Goal: Task Accomplishment & Management: Complete application form

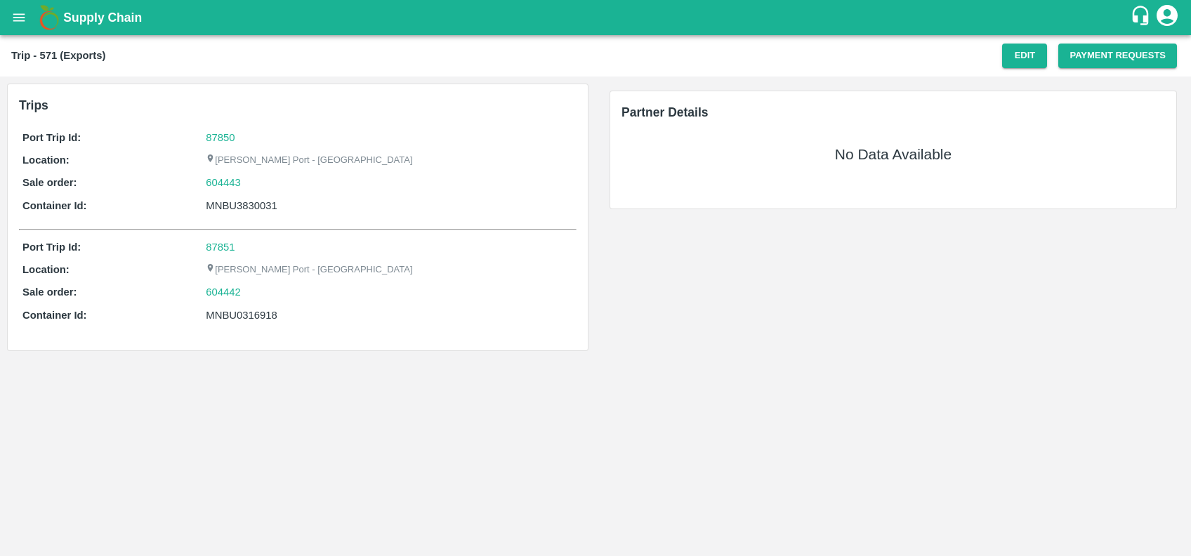
click at [247, 204] on div "MNBU3830031" at bounding box center [389, 205] width 367 height 15
copy div "MNBU3830031"
click at [1068, 67] on button "Payment Requests" at bounding box center [1117, 56] width 119 height 25
click at [1014, 56] on button "Edit" at bounding box center [1024, 56] width 45 height 25
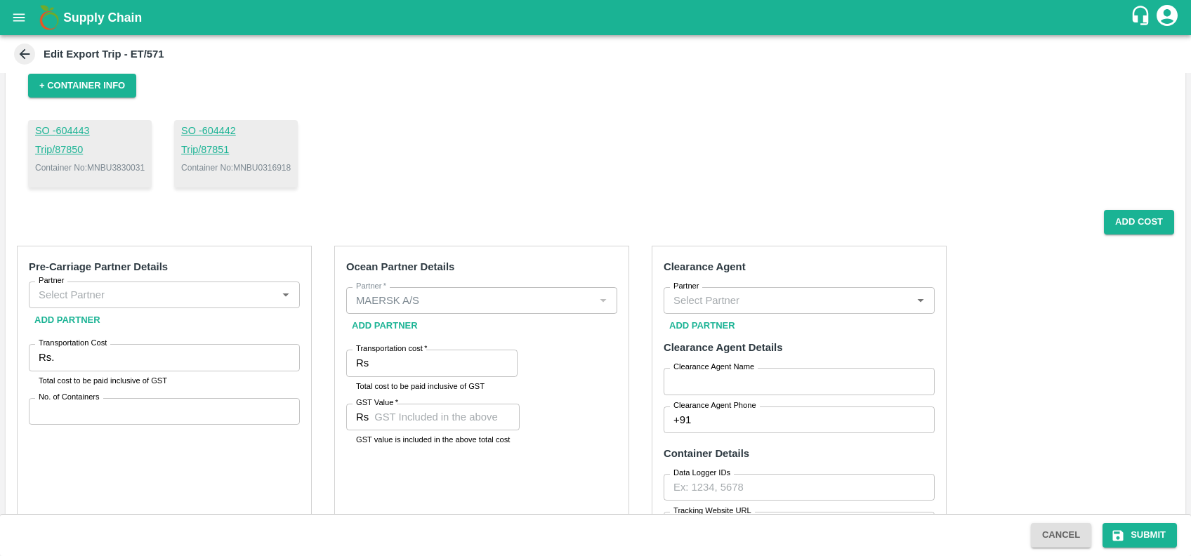
scroll to position [125, 0]
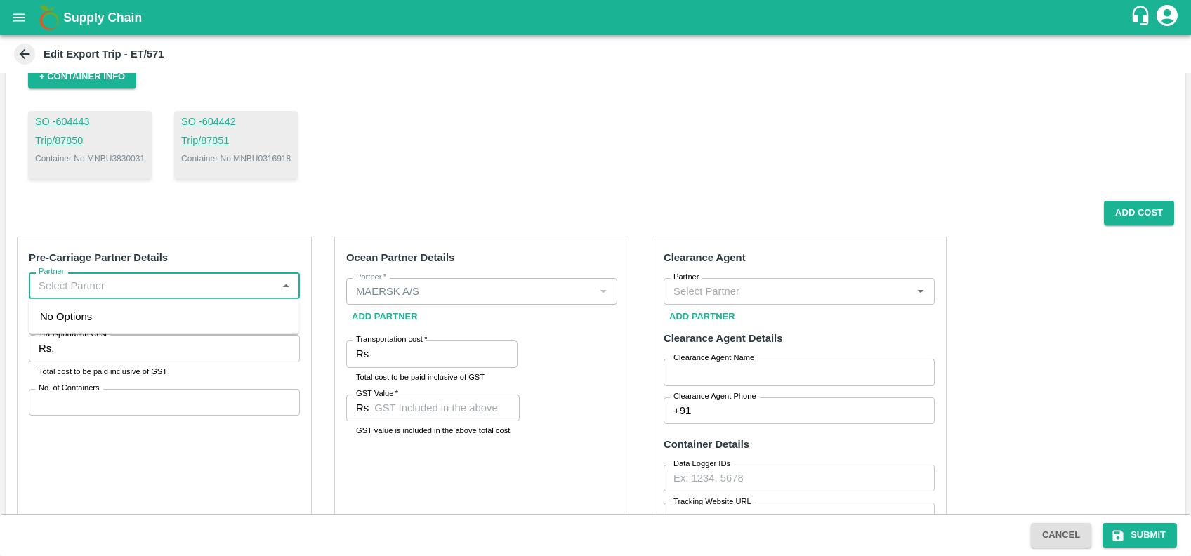
click at [153, 280] on input "Partner" at bounding box center [152, 286] width 239 height 18
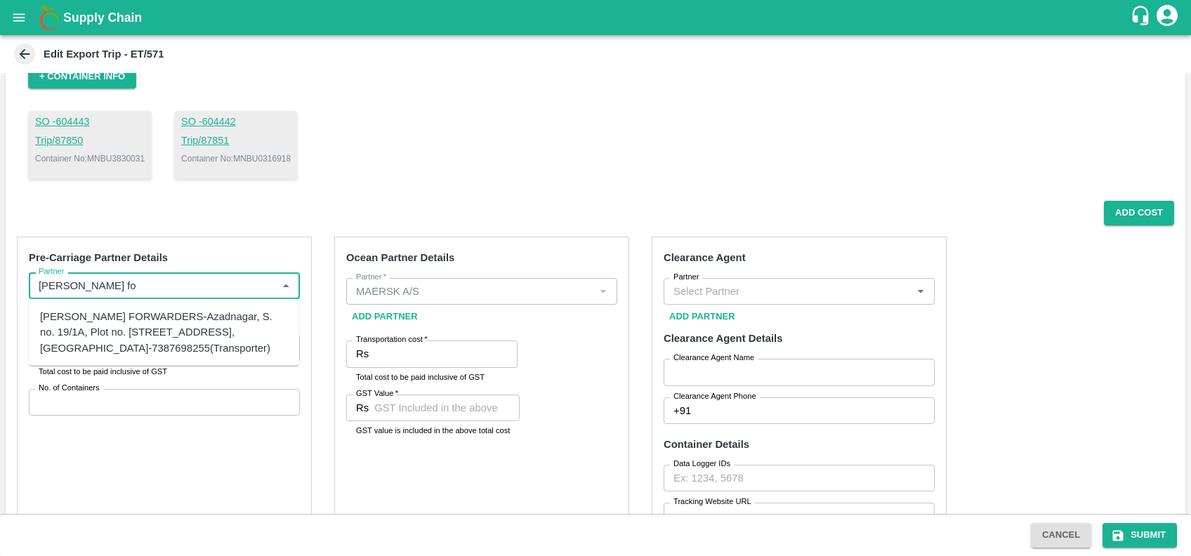
click at [95, 352] on div "[PERSON_NAME] FORWARDERS-Azadnagar, S. no. 19/1A, Plot no. [STREET_ADDRESS], [G…" at bounding box center [164, 332] width 248 height 47
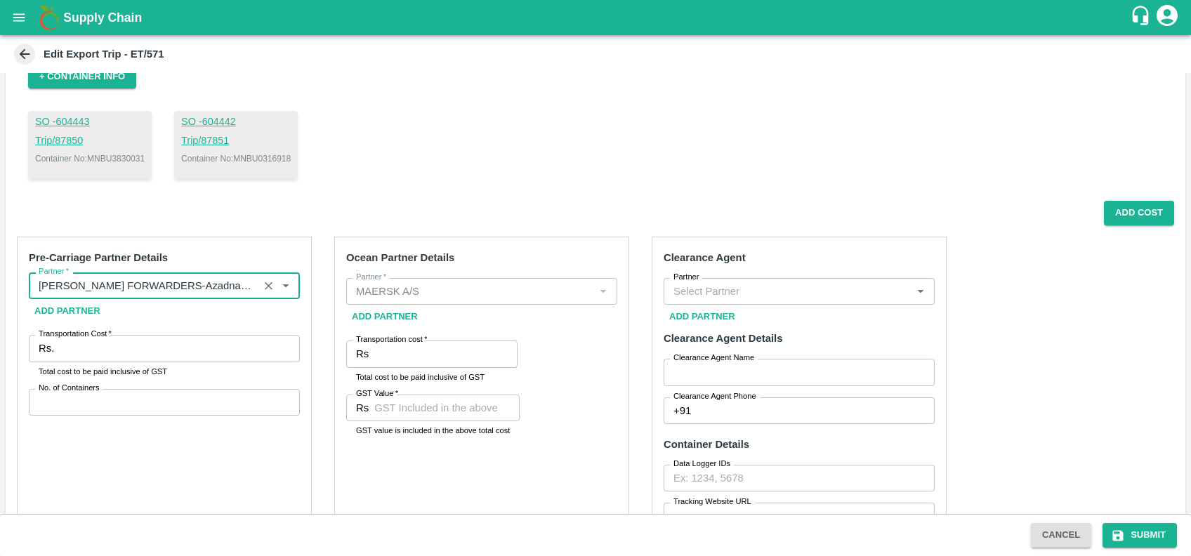
type input "[PERSON_NAME] FORWARDERS-Azadnagar, S. no. 19/1A, Plot no. [STREET_ADDRESS], [G…"
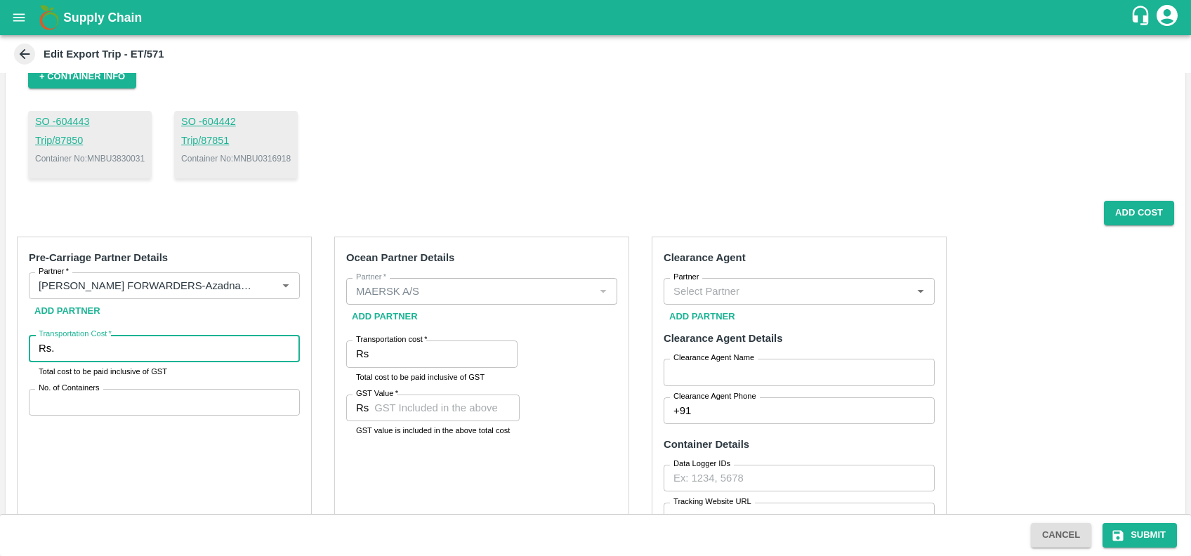
click at [95, 352] on input "Transportation Cost   *" at bounding box center [180, 348] width 240 height 27
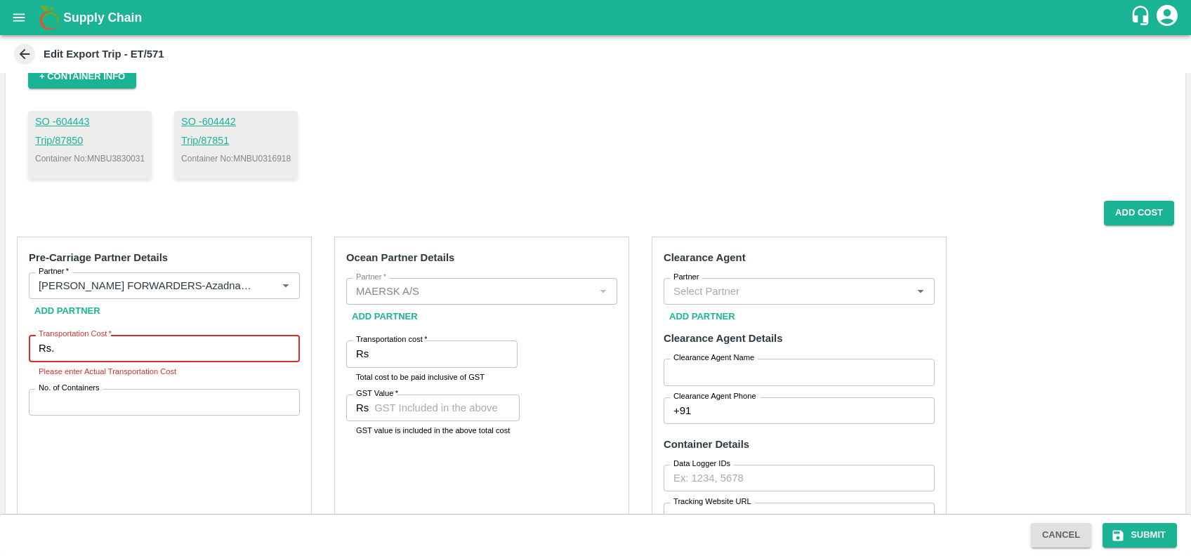
scroll to position [261, 0]
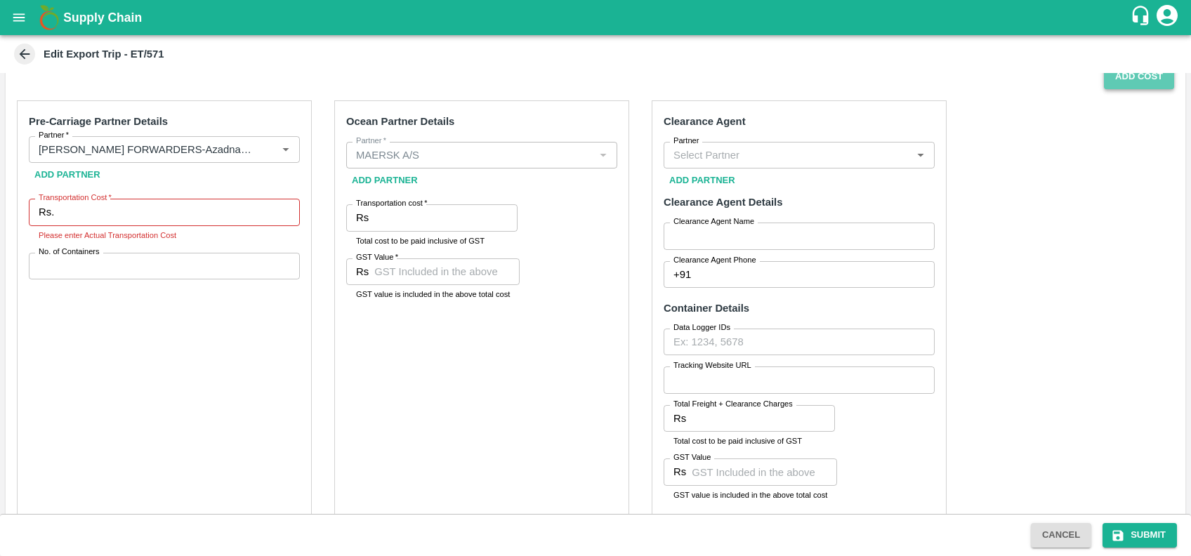
click at [1124, 82] on button "Add Cost" at bounding box center [1138, 77] width 70 height 25
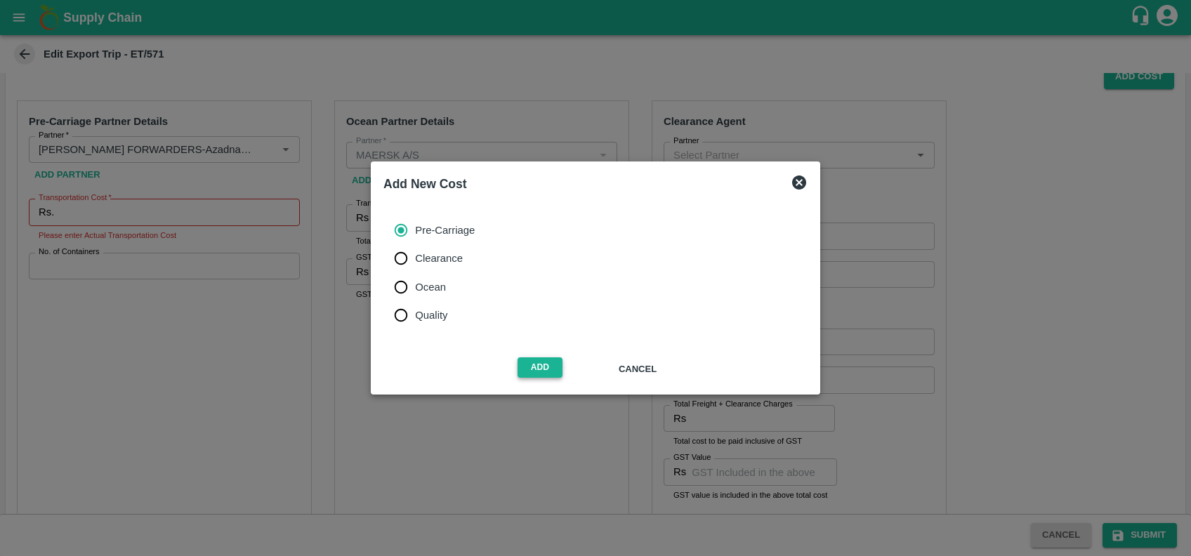
click at [541, 369] on button "Add" at bounding box center [539, 367] width 45 height 20
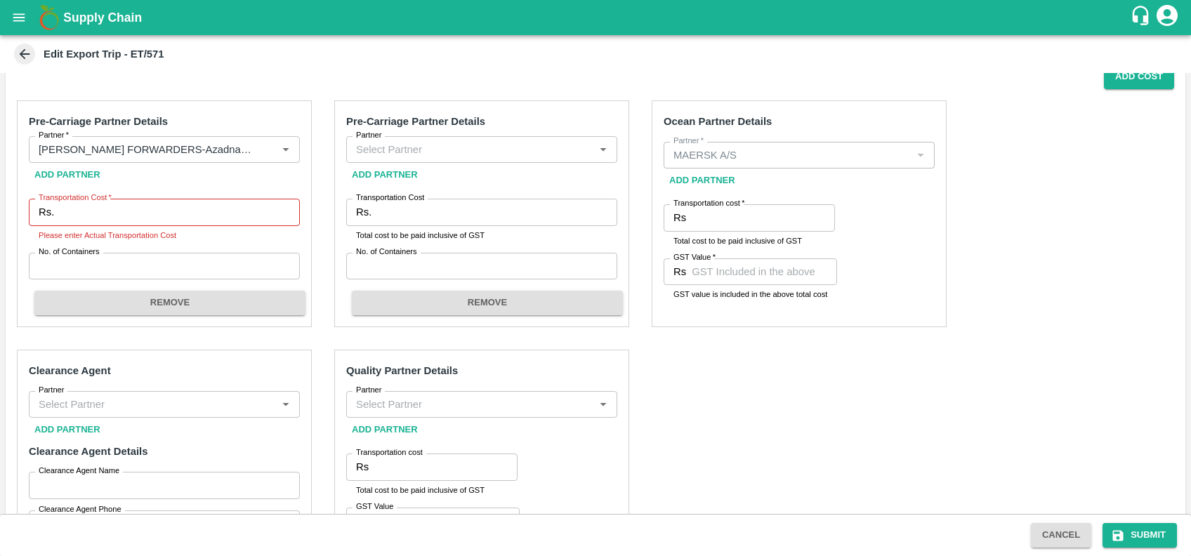
scroll to position [253, 0]
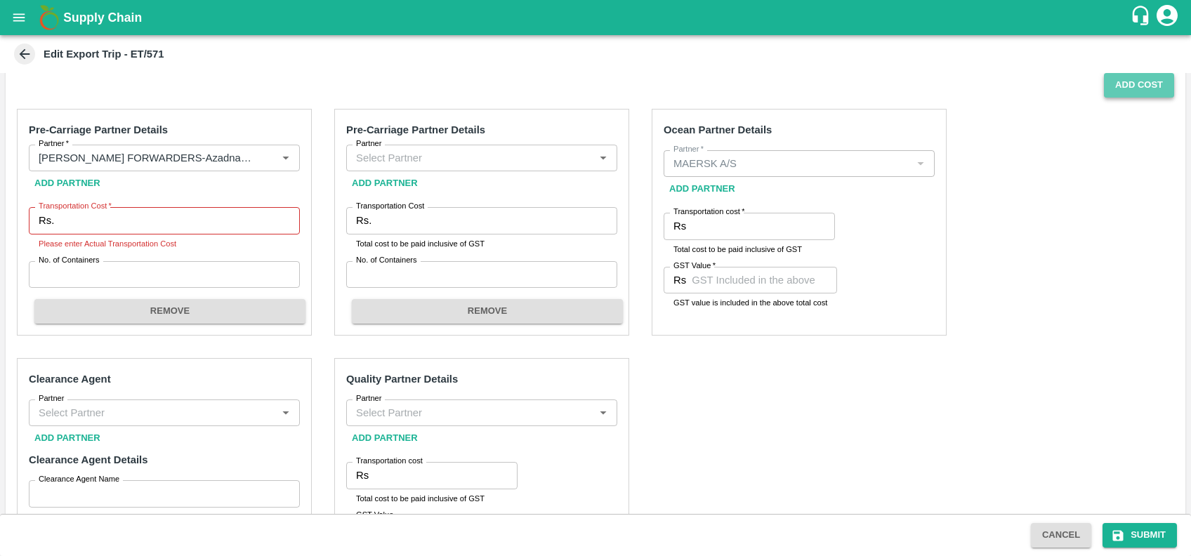
click at [1112, 91] on button "Add Cost" at bounding box center [1138, 85] width 70 height 25
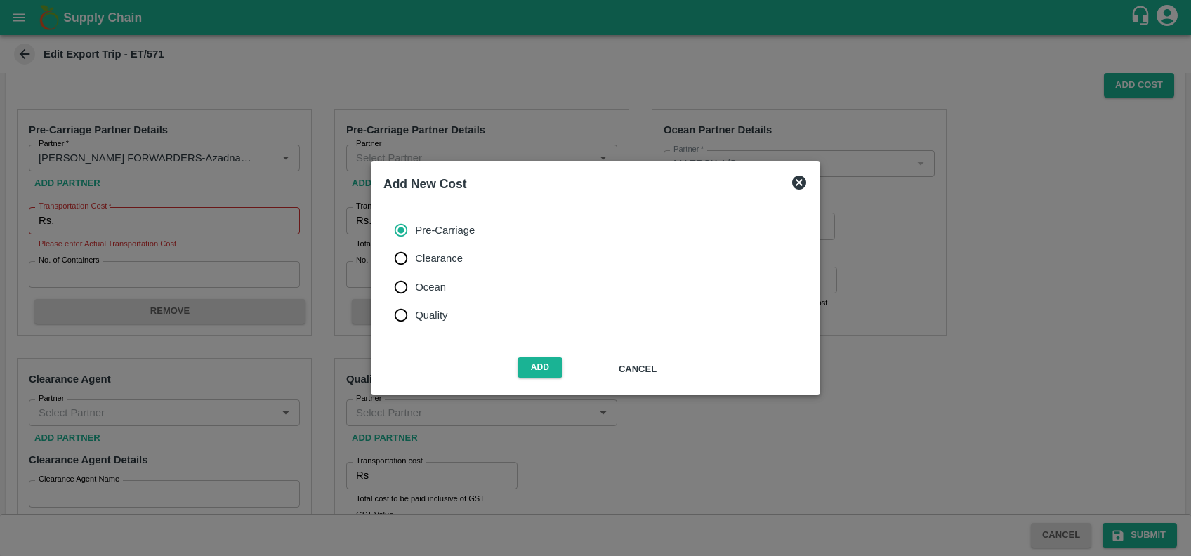
click at [422, 260] on span "Clearance" at bounding box center [439, 258] width 48 height 15
click at [415, 260] on input "Clearance" at bounding box center [401, 258] width 28 height 28
radio input "true"
click at [536, 360] on button "Add" at bounding box center [539, 367] width 45 height 20
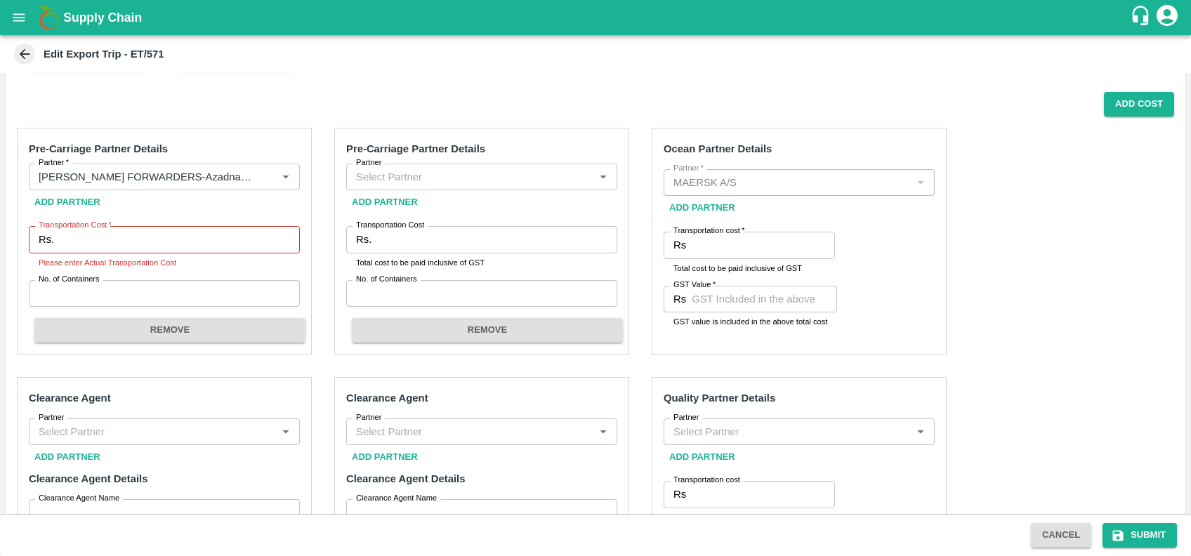
scroll to position [232, 0]
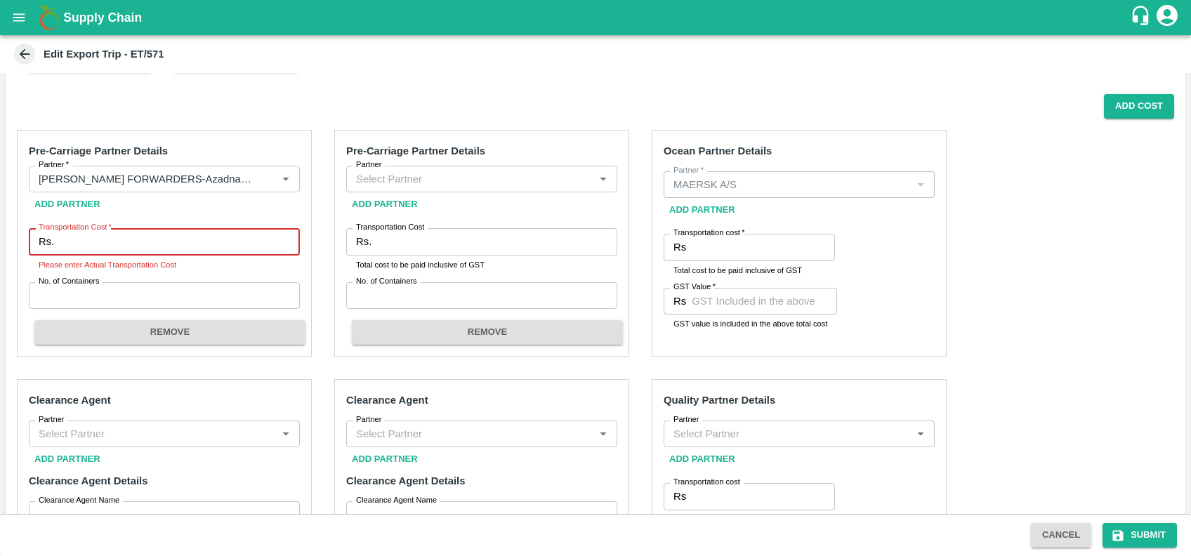
click at [146, 251] on input "Transportation Cost   *" at bounding box center [180, 241] width 240 height 27
type input "1"
type input "62590"
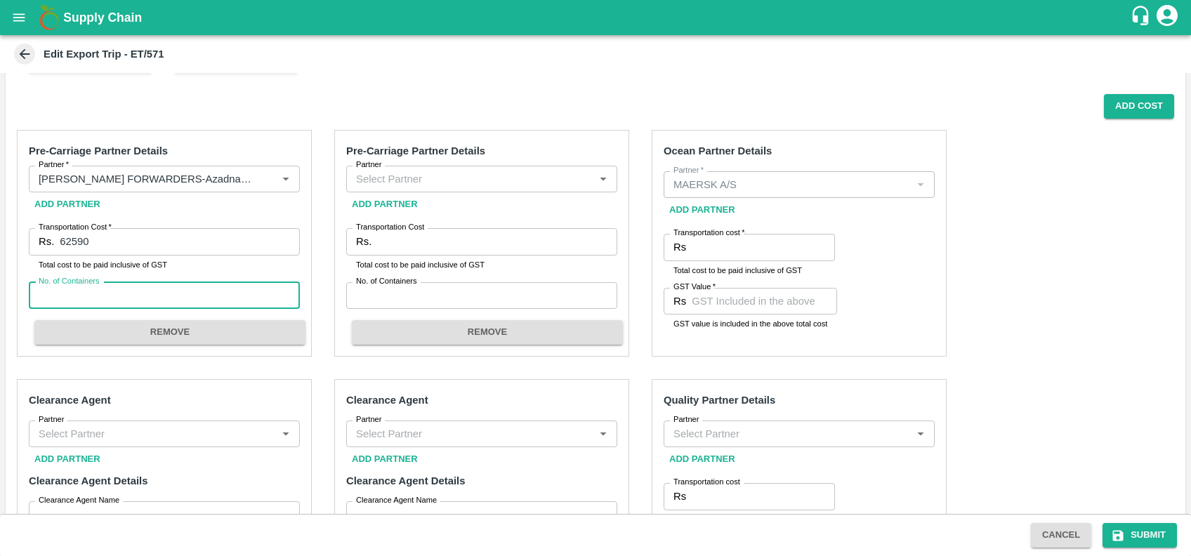
click at [152, 298] on input "No. of Containers" at bounding box center [164, 295] width 271 height 27
type input "1"
click at [425, 183] on input "Partner" at bounding box center [469, 179] width 239 height 18
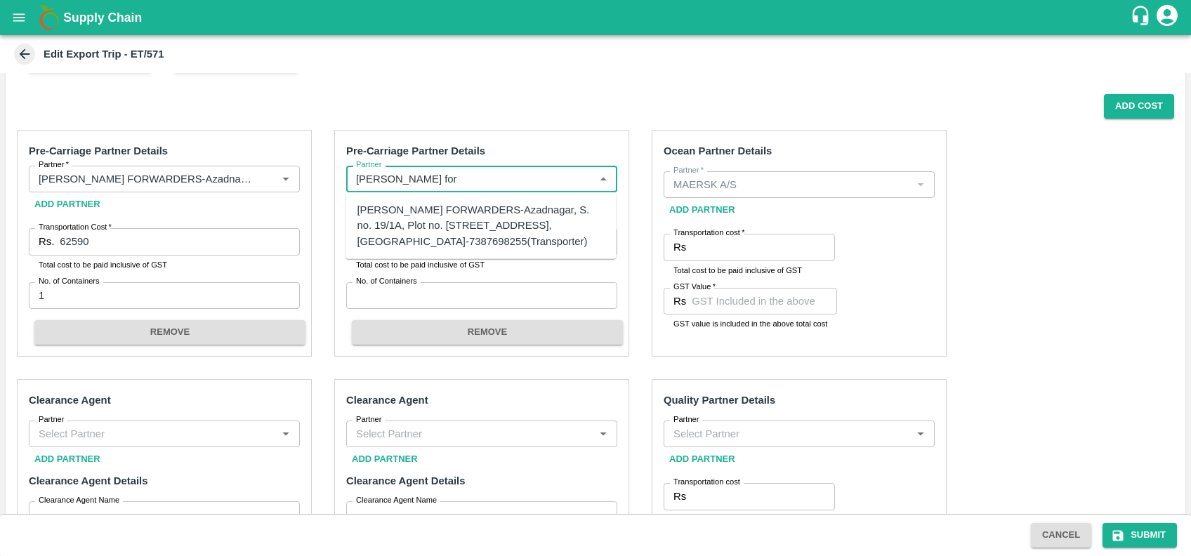
click at [470, 208] on div "[PERSON_NAME] FORWARDERS-Azadnagar, S. no. 19/1A, Plot no. [STREET_ADDRESS], [G…" at bounding box center [481, 225] width 248 height 47
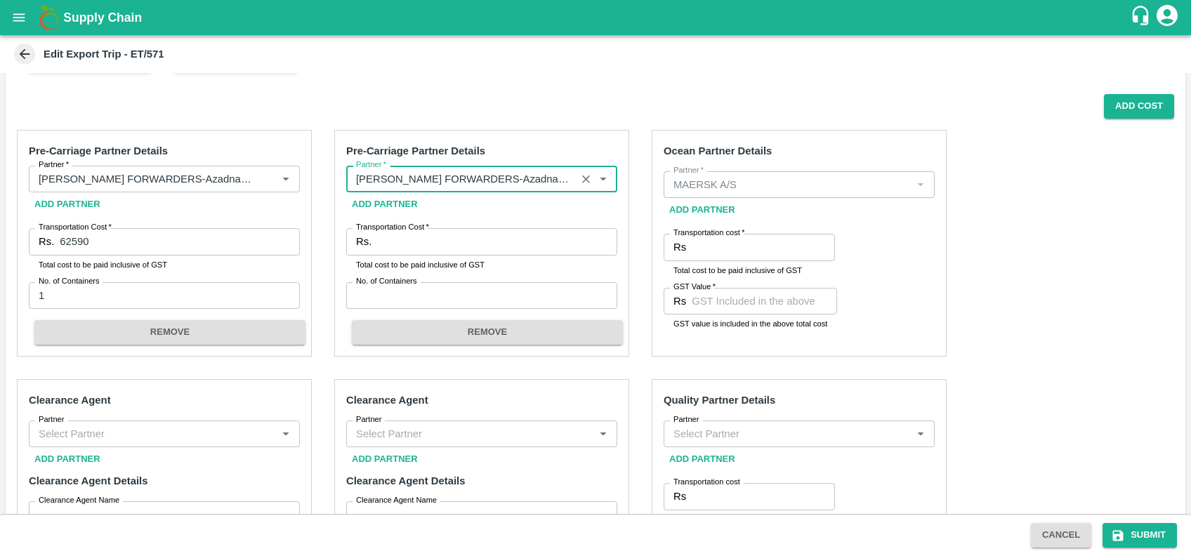
type input "[PERSON_NAME] FORWARDERS-Azadnagar, S. no. 19/1A, Plot no. [STREET_ADDRESS], [G…"
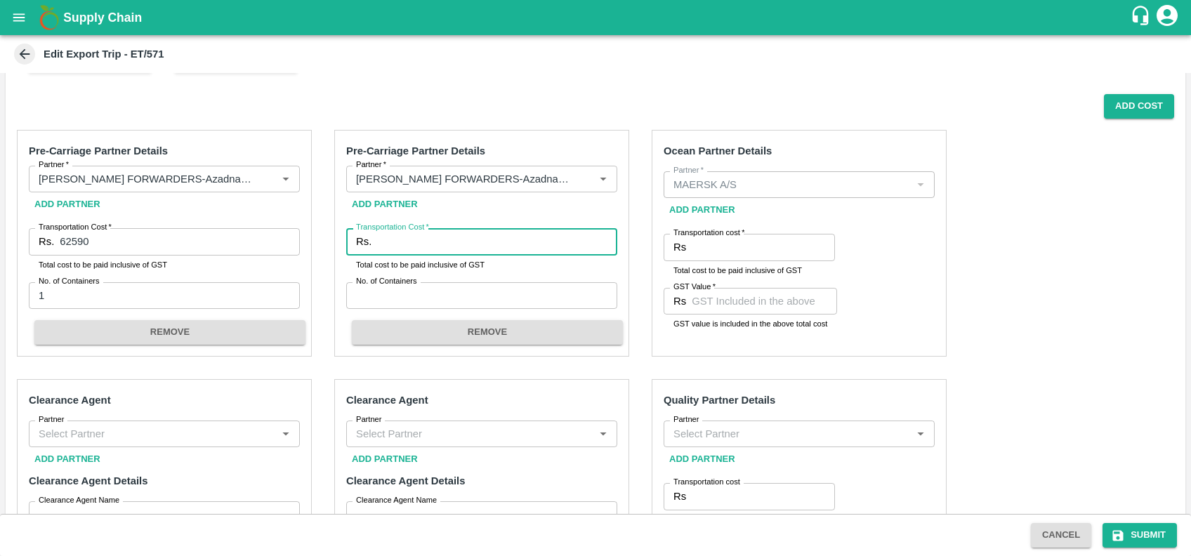
click at [477, 246] on input "Transportation Cost   *" at bounding box center [497, 241] width 240 height 27
type input "47180"
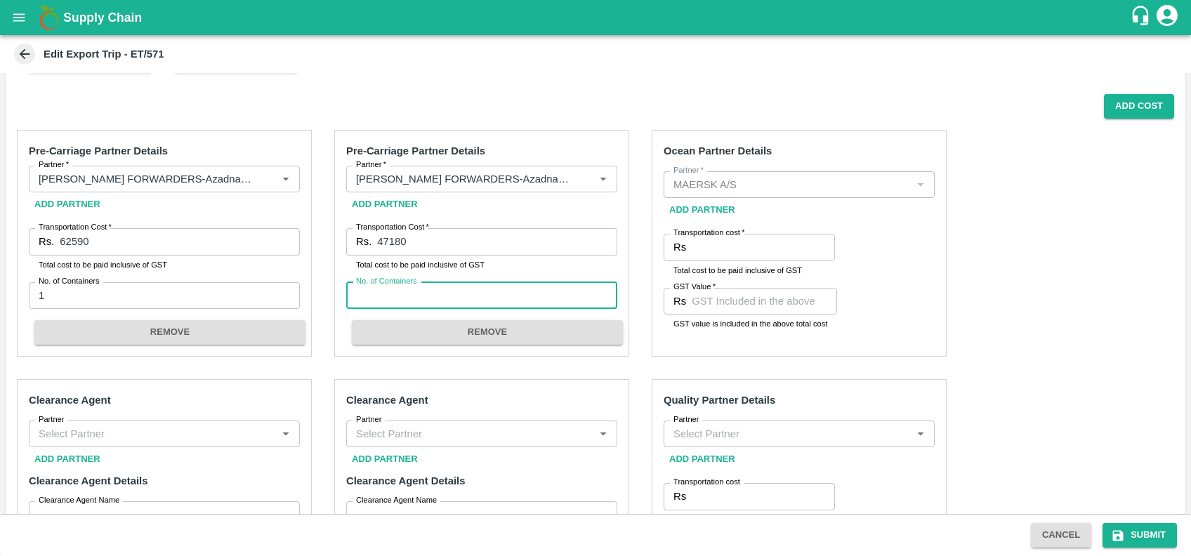
click at [457, 295] on input "No. of Containers" at bounding box center [481, 295] width 271 height 27
type input "1"
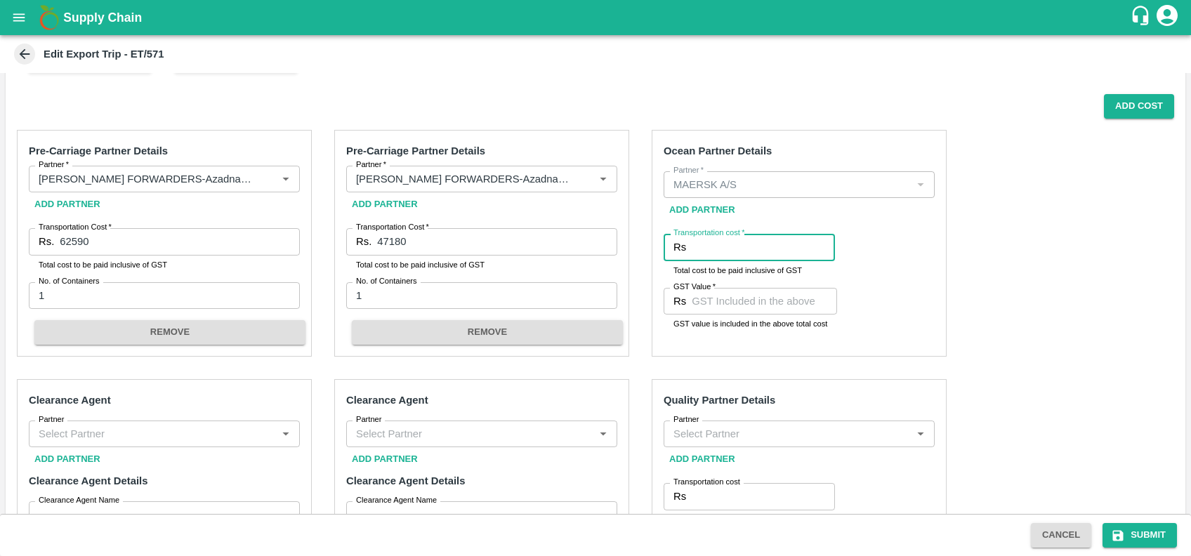
click at [714, 253] on input "Transportation cost   *" at bounding box center [762, 247] width 143 height 27
paste input "218283.70"
type input "218283.70"
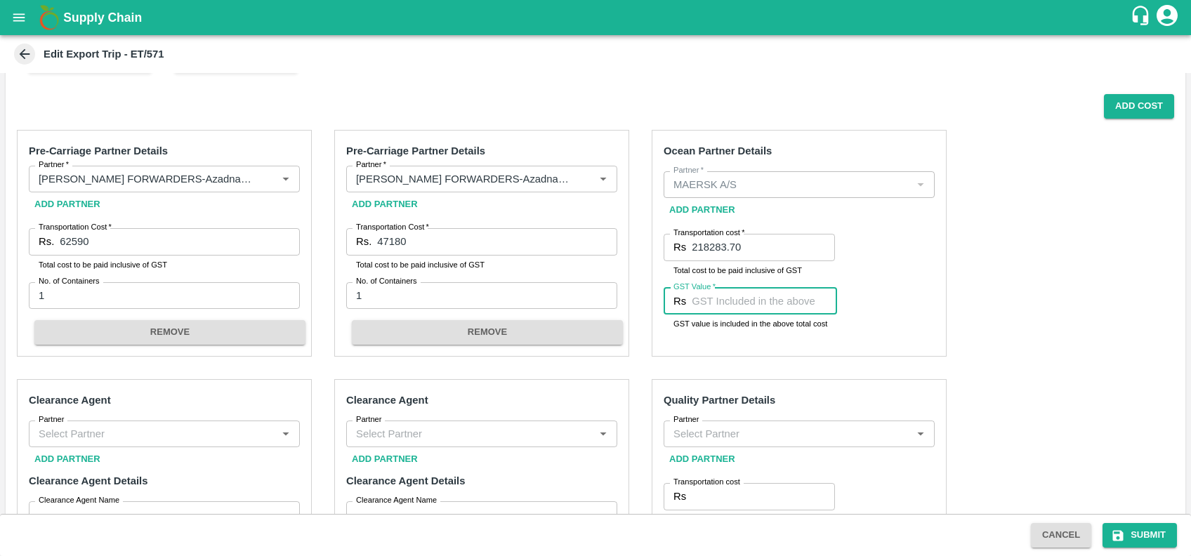
click at [719, 292] on input "GST Value   *" at bounding box center [763, 301] width 145 height 27
paste input "11305.7"
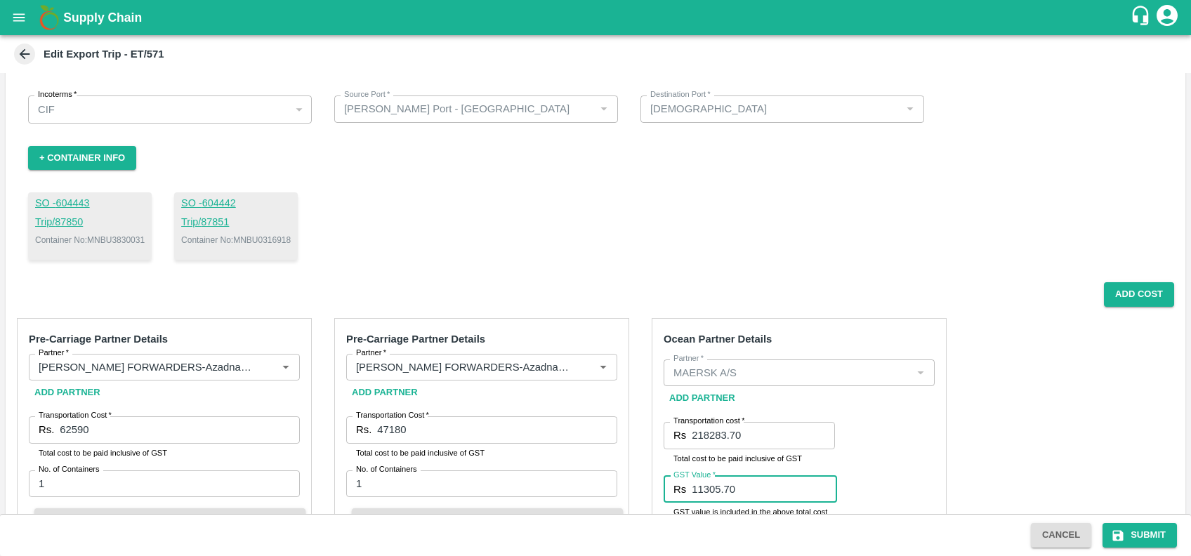
scroll to position [34, 0]
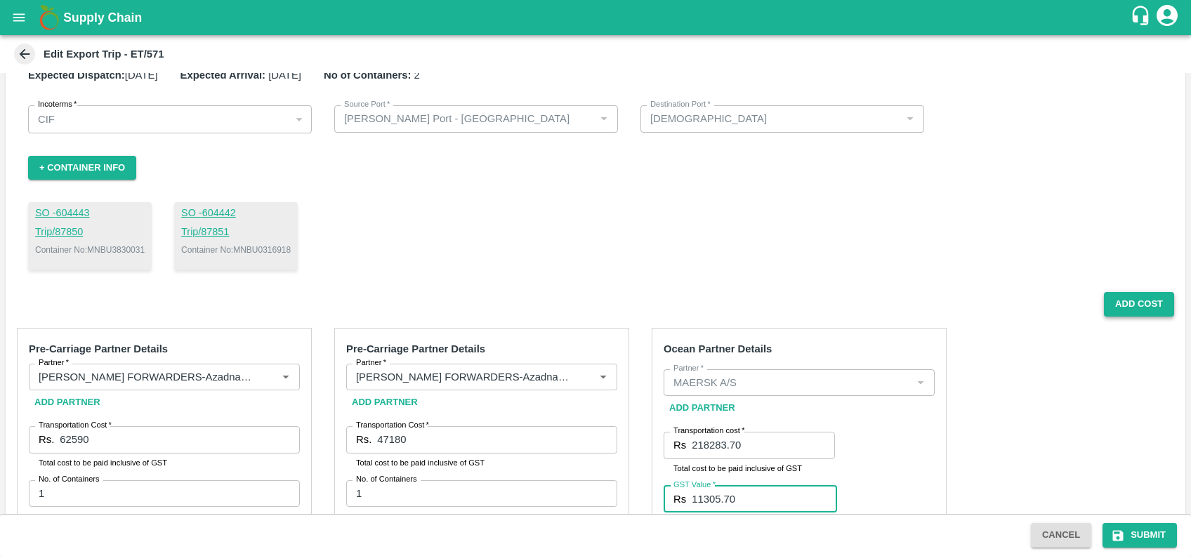
type input "11305.70"
click at [1112, 293] on button "Add Cost" at bounding box center [1138, 304] width 70 height 25
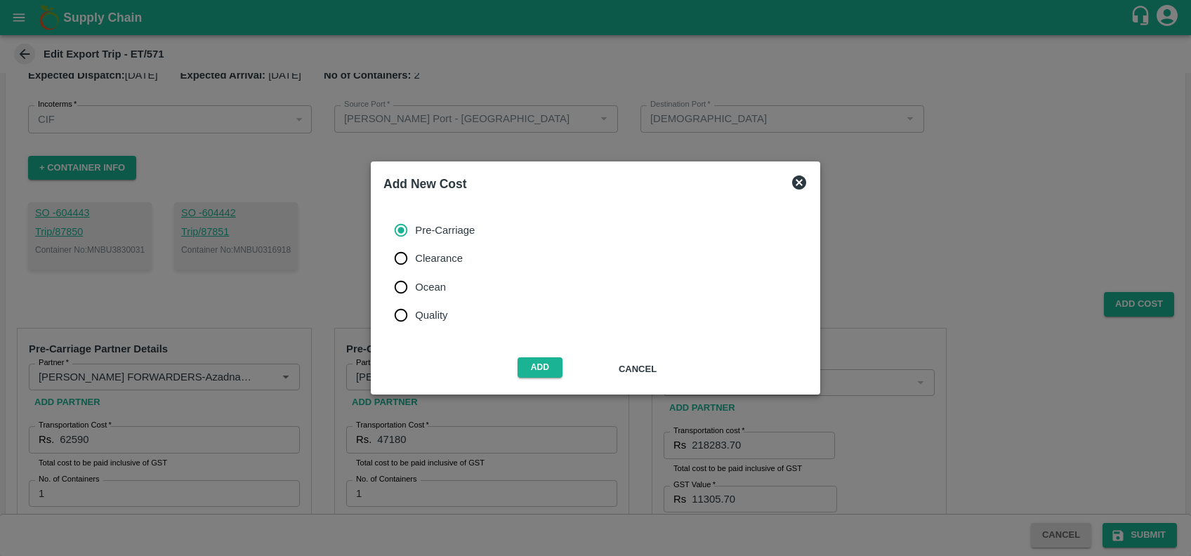
click at [425, 286] on span "Ocean" at bounding box center [430, 286] width 31 height 15
click at [415, 286] on input "Ocean" at bounding box center [401, 287] width 28 height 28
radio input "true"
click at [538, 375] on button "Add" at bounding box center [539, 367] width 45 height 20
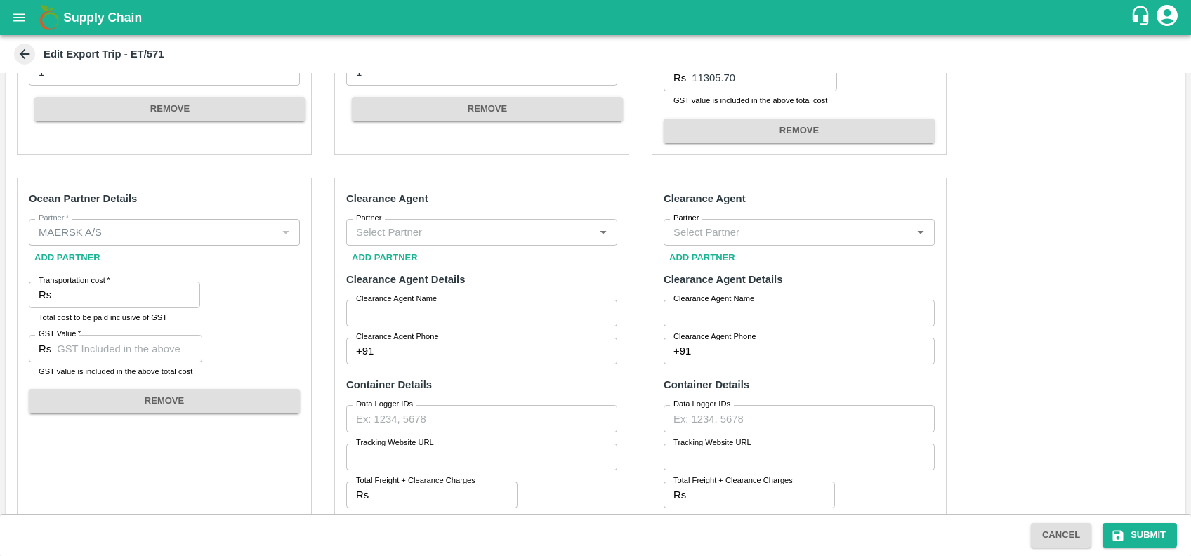
scroll to position [481, 0]
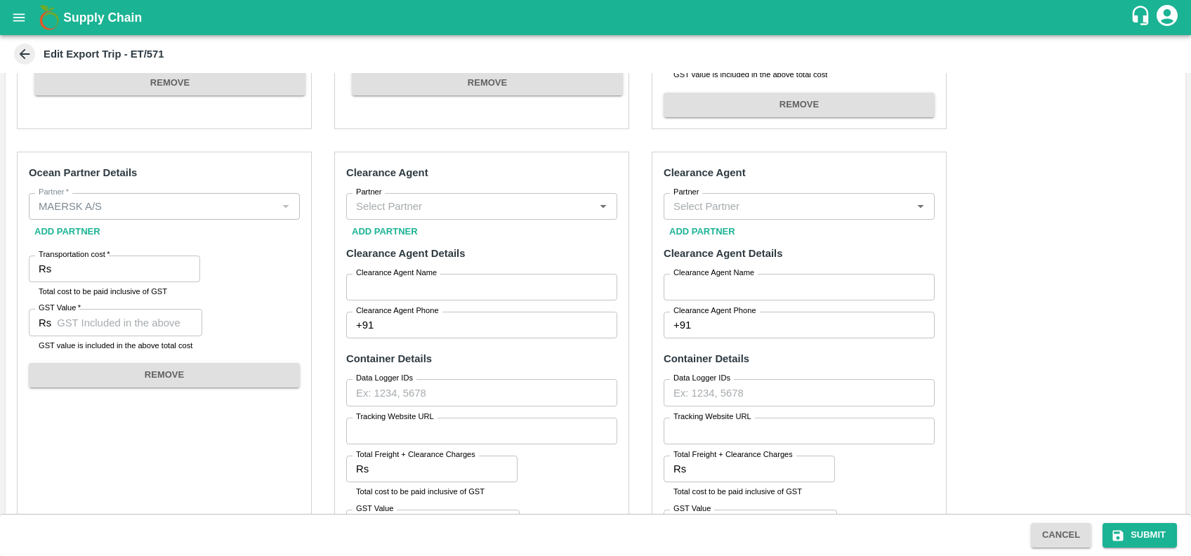
click at [187, 194] on div "Partner   *" at bounding box center [164, 206] width 271 height 27
click at [153, 275] on input "Transportation cost   *" at bounding box center [128, 269] width 143 height 27
paste input "85568.88"
type input "85568.88"
click at [123, 316] on input "GST Value   *" at bounding box center [129, 322] width 145 height 27
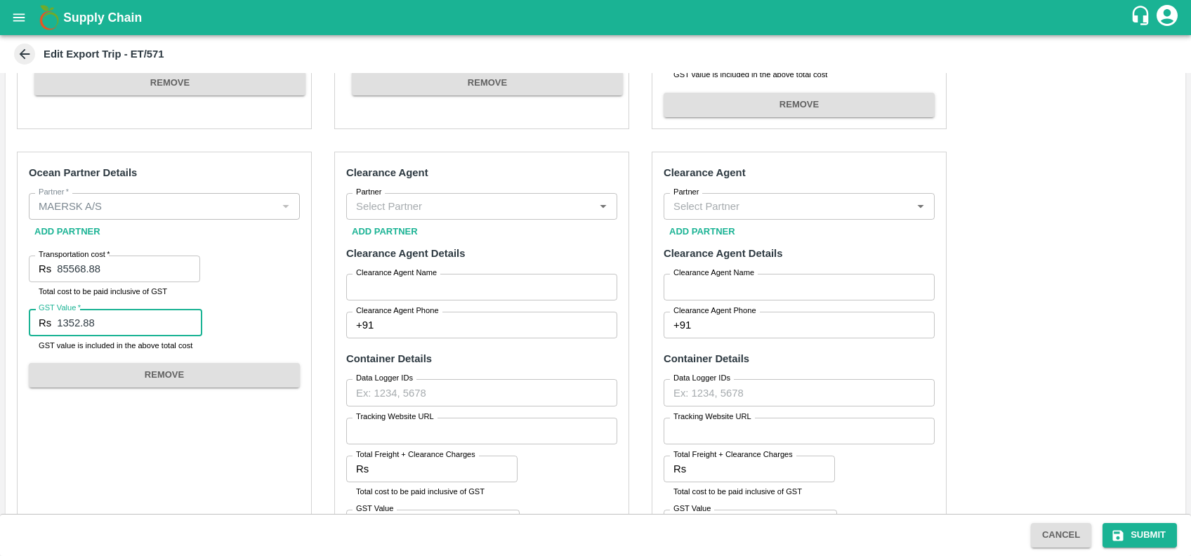
type input "1352.88"
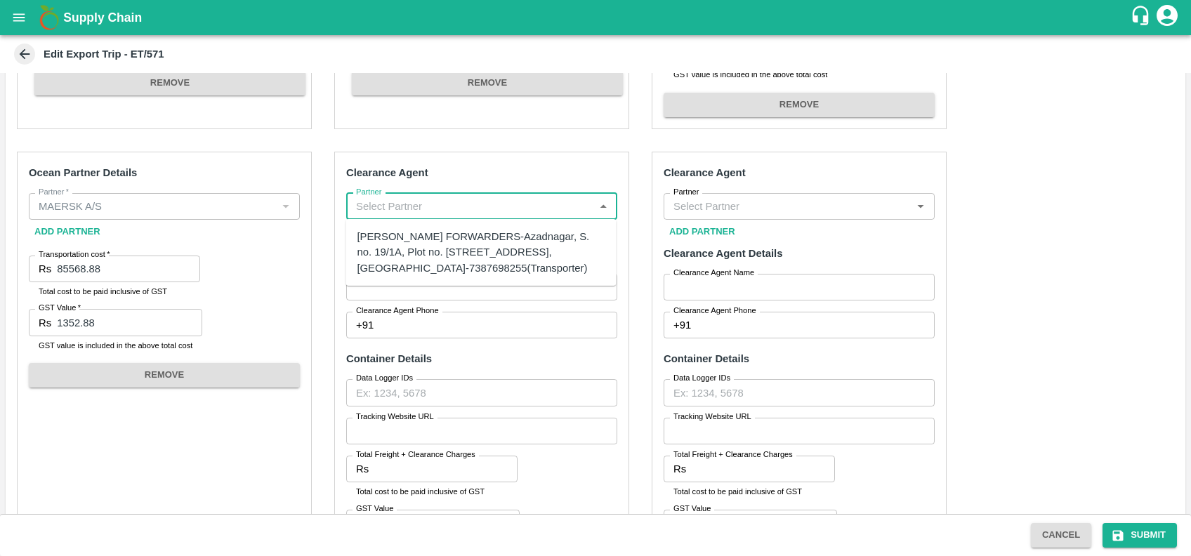
click at [466, 203] on input "Partner" at bounding box center [469, 206] width 239 height 18
click at [472, 237] on div "[PERSON_NAME] FORWARDERS-Azadnagar, S. no. 19/1A, Plot no. [STREET_ADDRESS], [G…" at bounding box center [481, 252] width 248 height 47
type input "[PERSON_NAME] FORWARDERS-Azadnagar, S. no. 19/1A, Plot no. [STREET_ADDRESS], [G…"
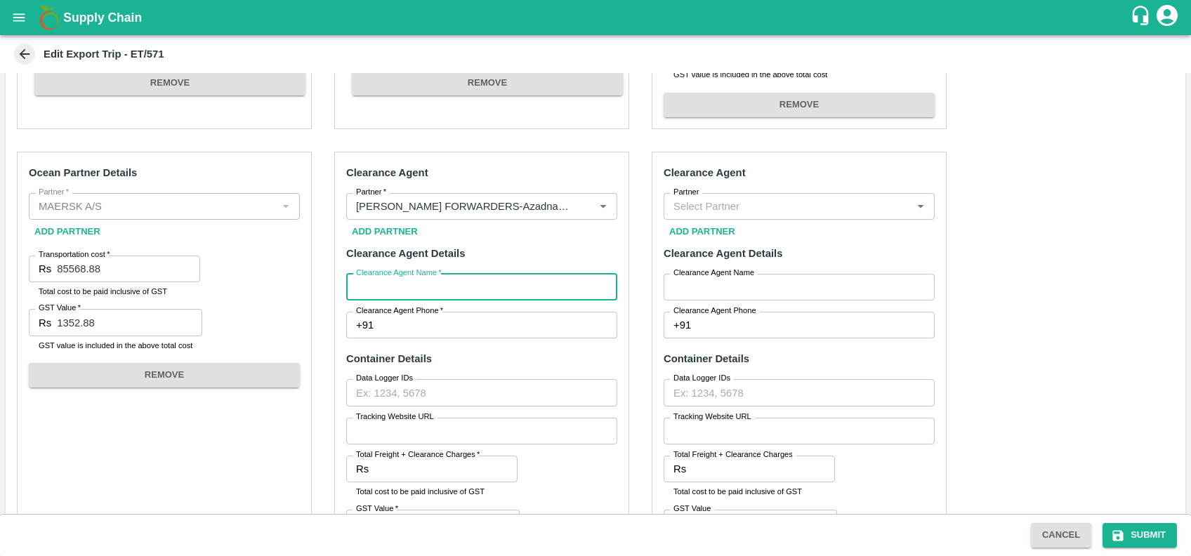
click at [466, 294] on input "Clearance Agent Name   *" at bounding box center [481, 287] width 271 height 27
type input "[PERSON_NAME]"
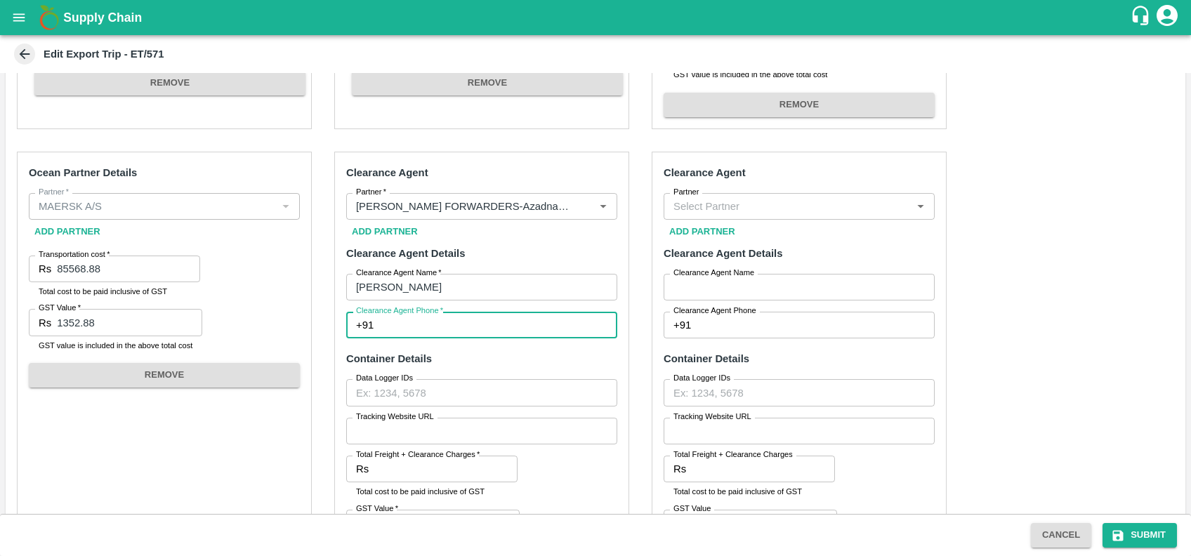
click at [453, 331] on input "Clearance Agent Phone   *" at bounding box center [498, 325] width 238 height 27
type input "9075300923"
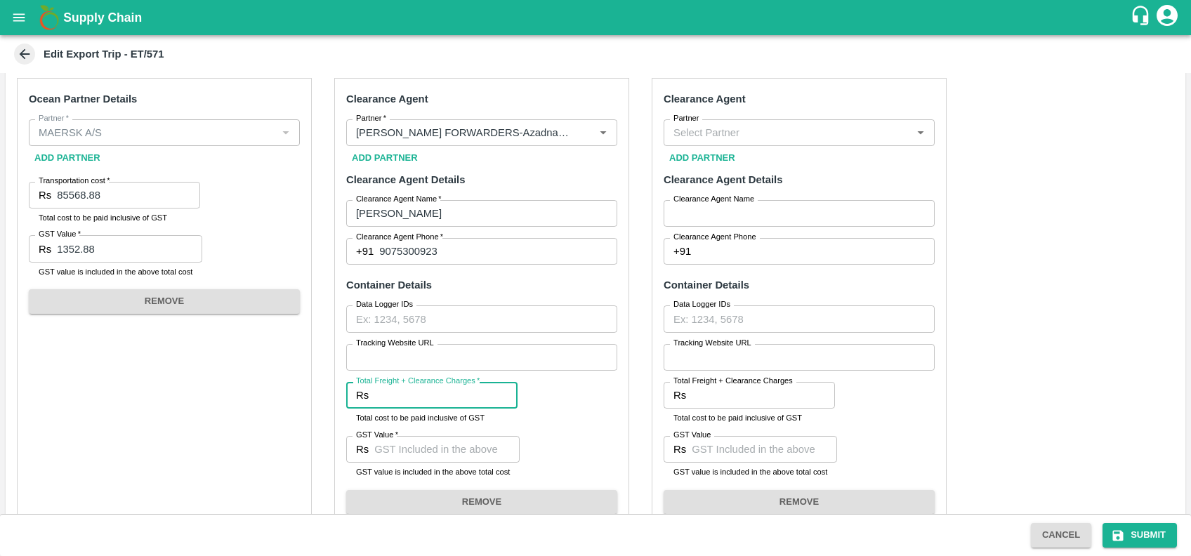
click at [439, 399] on input "Total Freight + Clearance Charges   *" at bounding box center [445, 395] width 143 height 27
type input "4130"
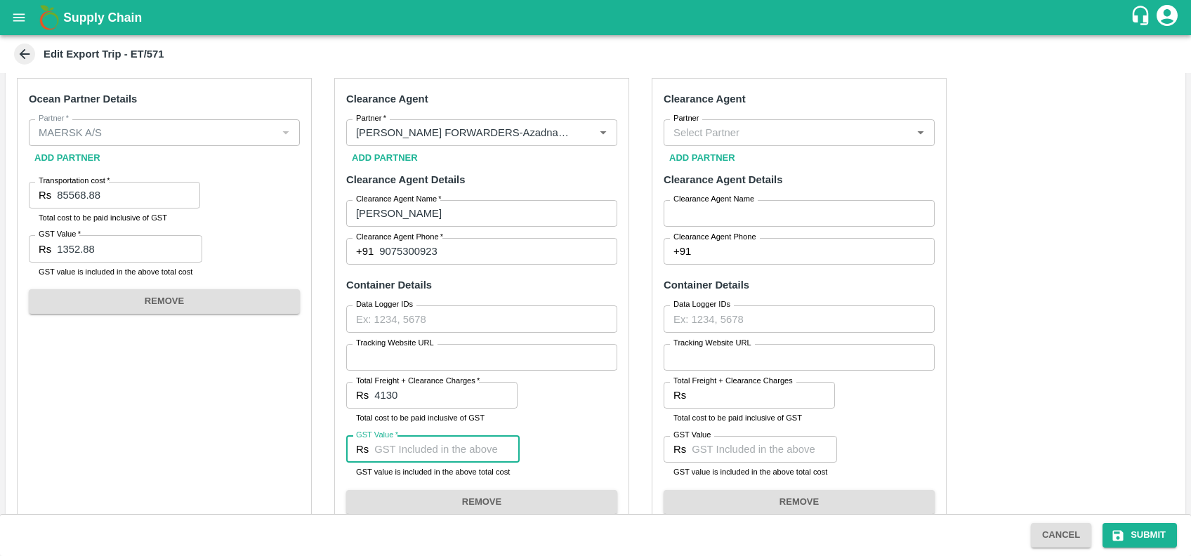
click at [430, 449] on input "GST Value   *" at bounding box center [446, 449] width 145 height 27
type input "630"
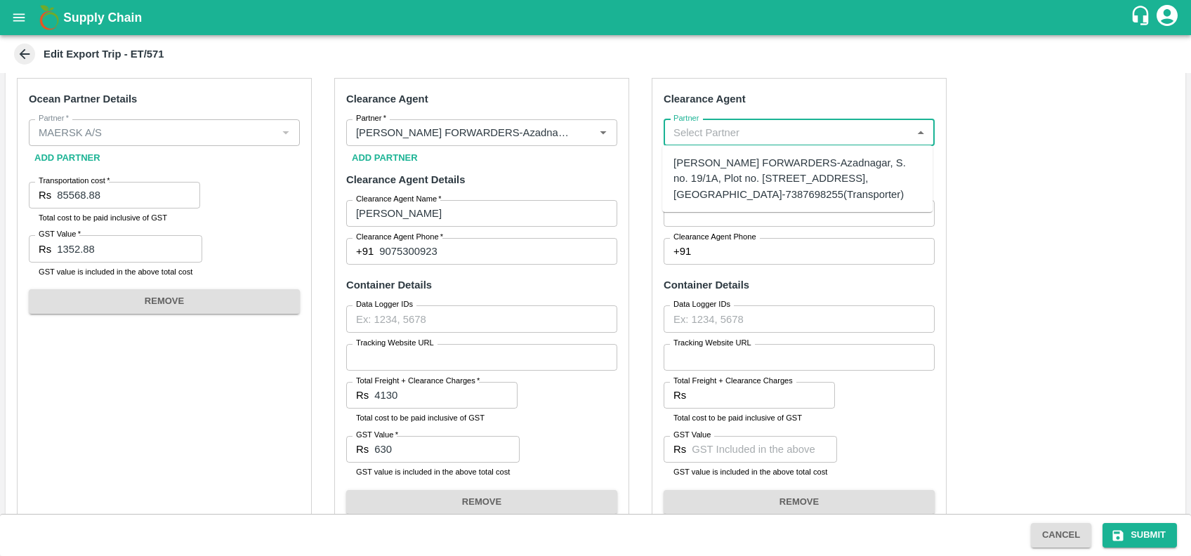
click at [756, 129] on input "Partner" at bounding box center [787, 133] width 239 height 18
click at [769, 168] on div "[PERSON_NAME] FORWARDERS-Azadnagar, S. no. 19/1A, Plot no. [STREET_ADDRESS], [G…" at bounding box center [797, 178] width 248 height 47
type input "[PERSON_NAME] FORWARDERS-Azadnagar, S. no. 19/1A, Plot no. [STREET_ADDRESS], [G…"
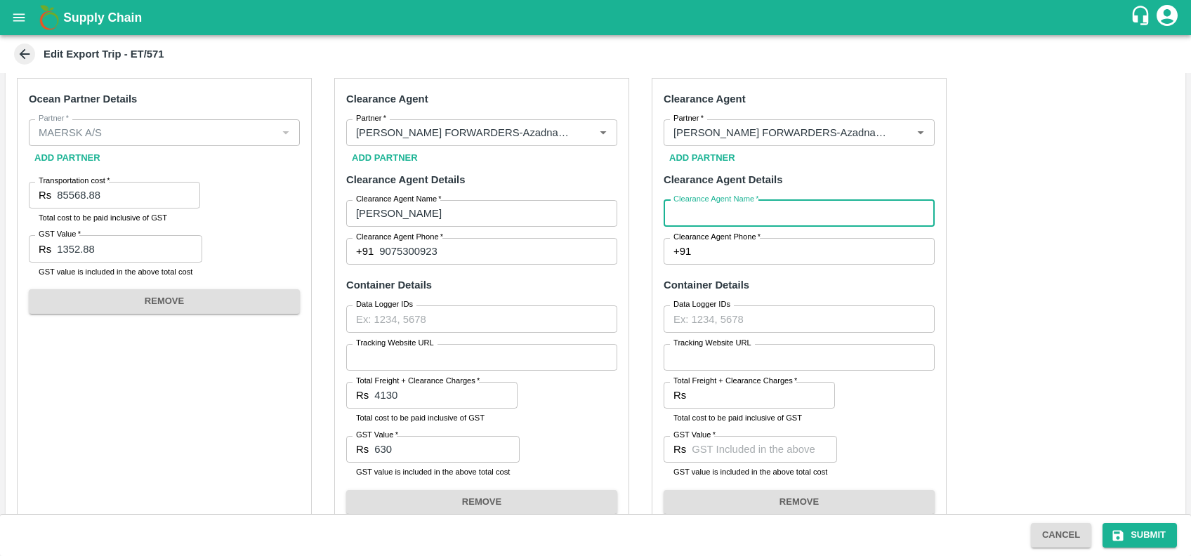
click at [773, 213] on input "Clearance Agent Name   *" at bounding box center [798, 213] width 271 height 27
type input "[PERSON_NAME]"
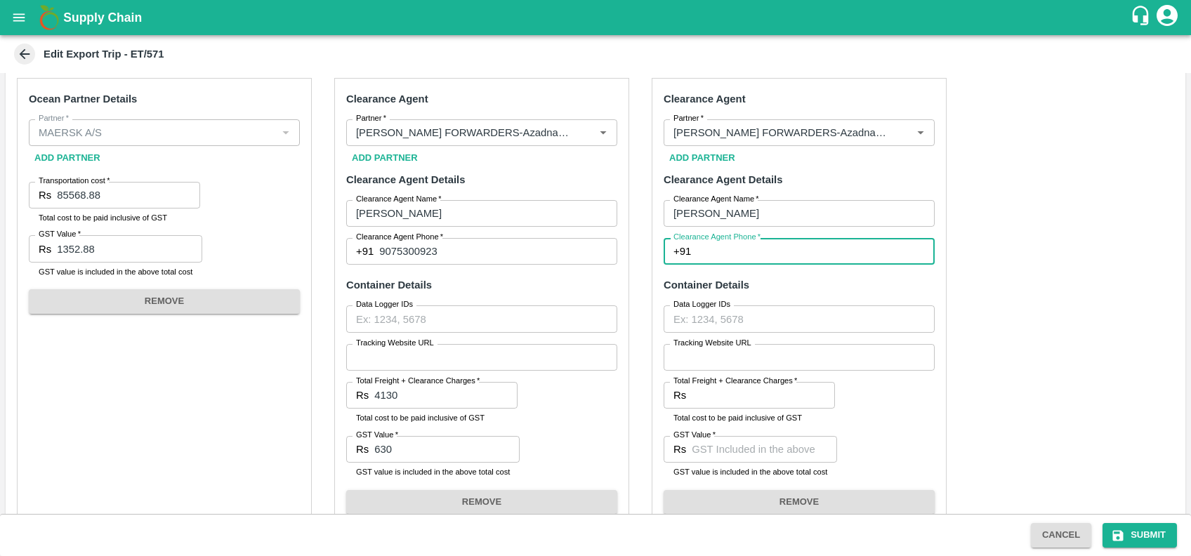
click at [712, 243] on input "Clearance Agent Phone   *" at bounding box center [815, 251] width 238 height 27
click at [736, 249] on input "Clearance Agent Phone   *" at bounding box center [815, 251] width 238 height 27
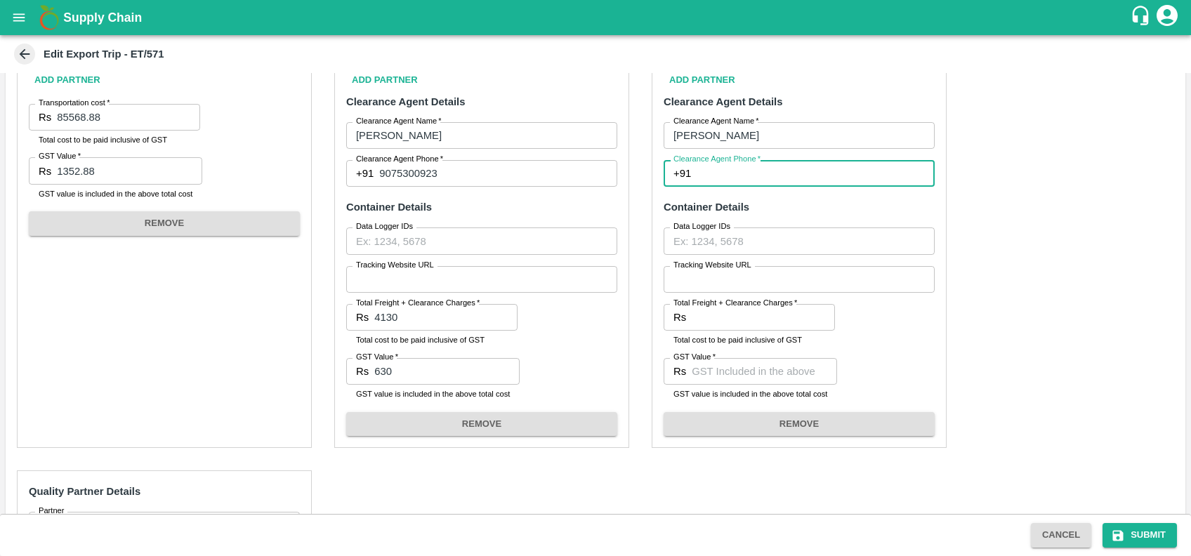
scroll to position [635, 0]
click at [719, 170] on input "Clearance Agent Phone   *" at bounding box center [815, 171] width 238 height 27
type input "9075300923"
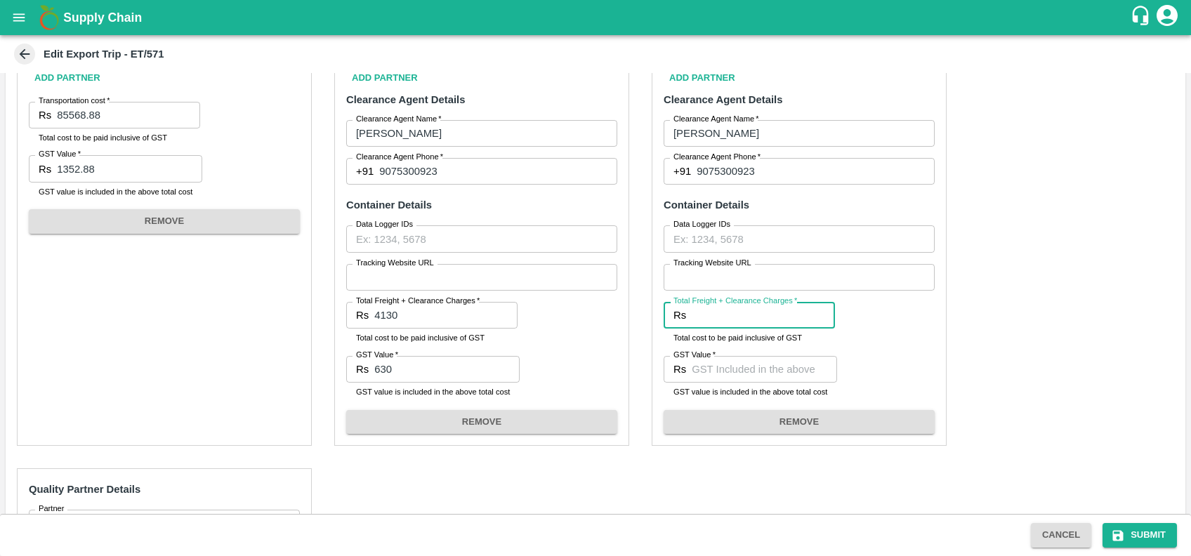
click at [747, 310] on input "Total Freight + Clearance Charges   *" at bounding box center [762, 315] width 143 height 27
type input "4130"
click at [743, 366] on input "GST Value   *" at bounding box center [763, 369] width 145 height 27
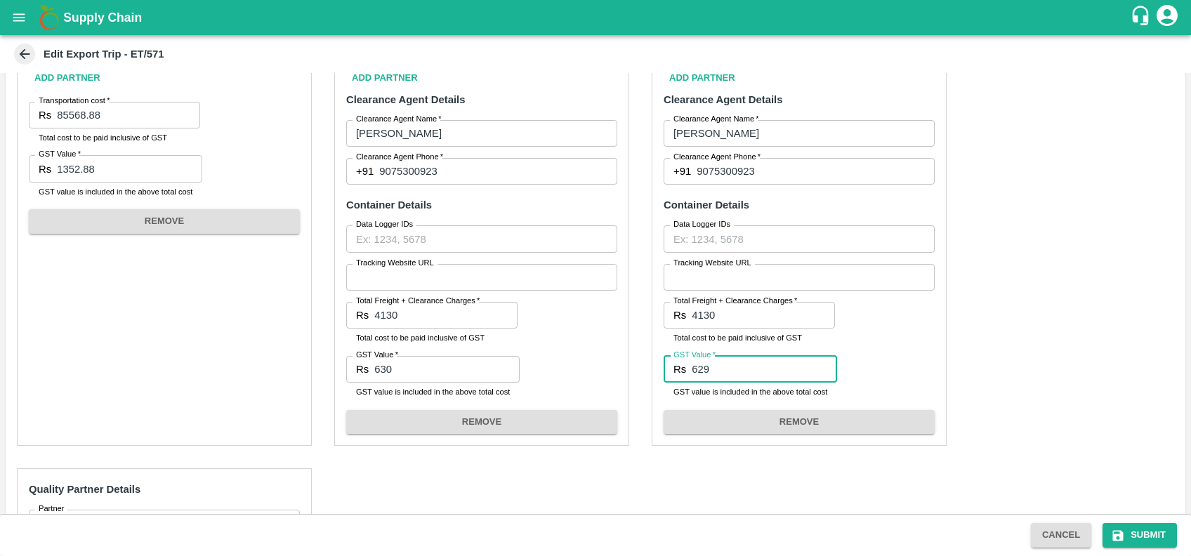
scroll to position [829, 0]
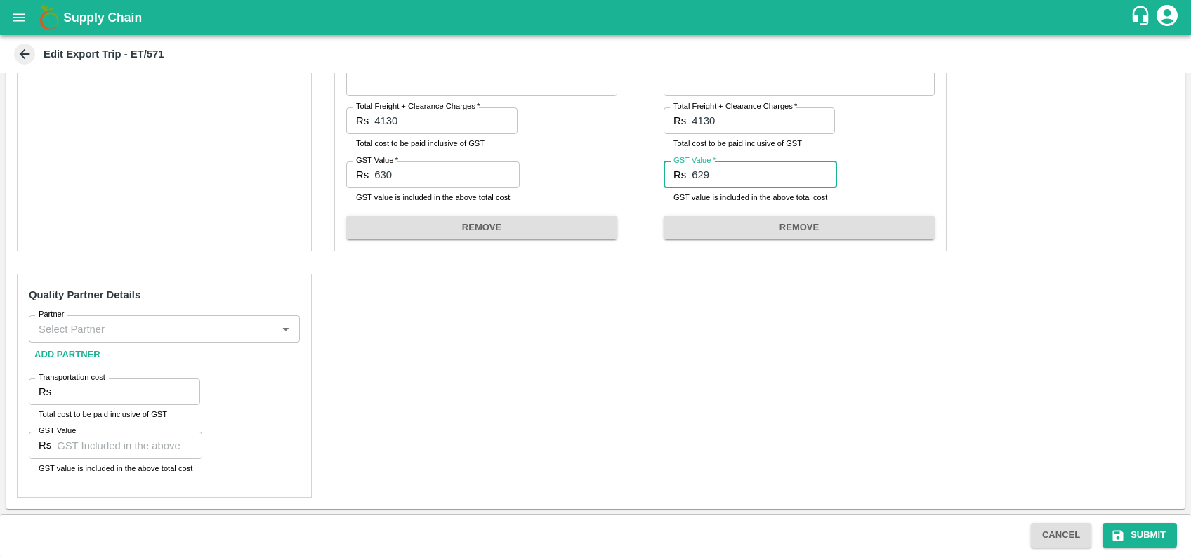
type input "629"
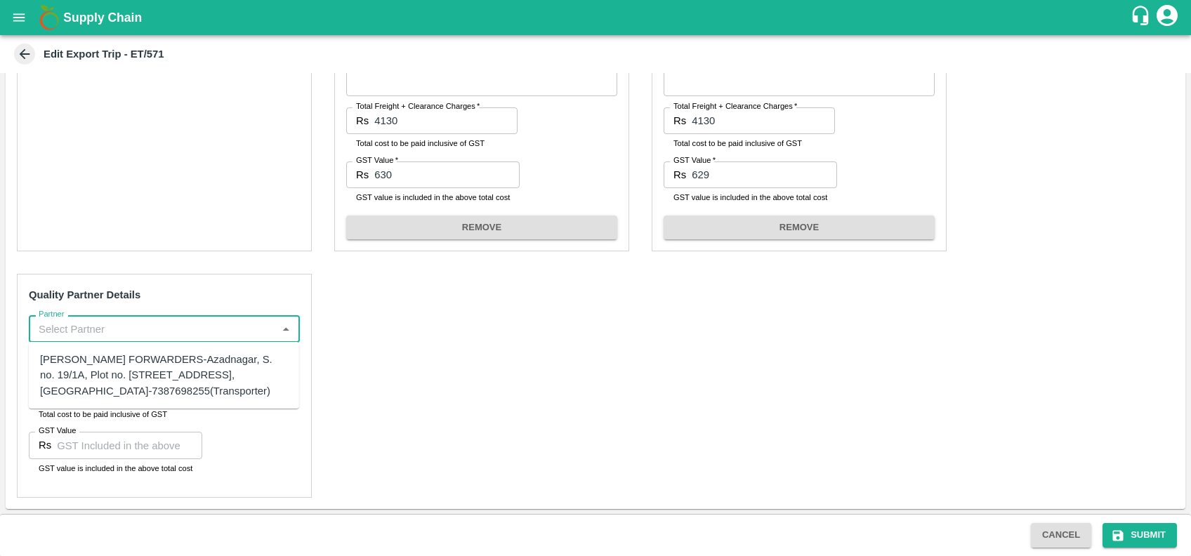
click at [230, 333] on input "Partner" at bounding box center [152, 328] width 239 height 18
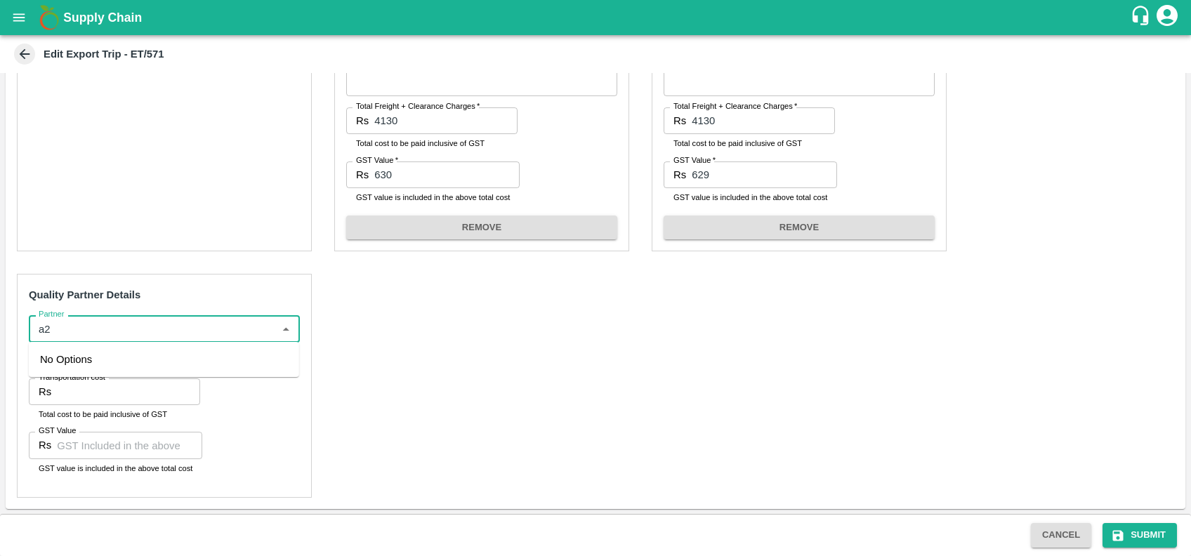
type input "a"
click at [72, 336] on input "Partner" at bounding box center [152, 328] width 239 height 18
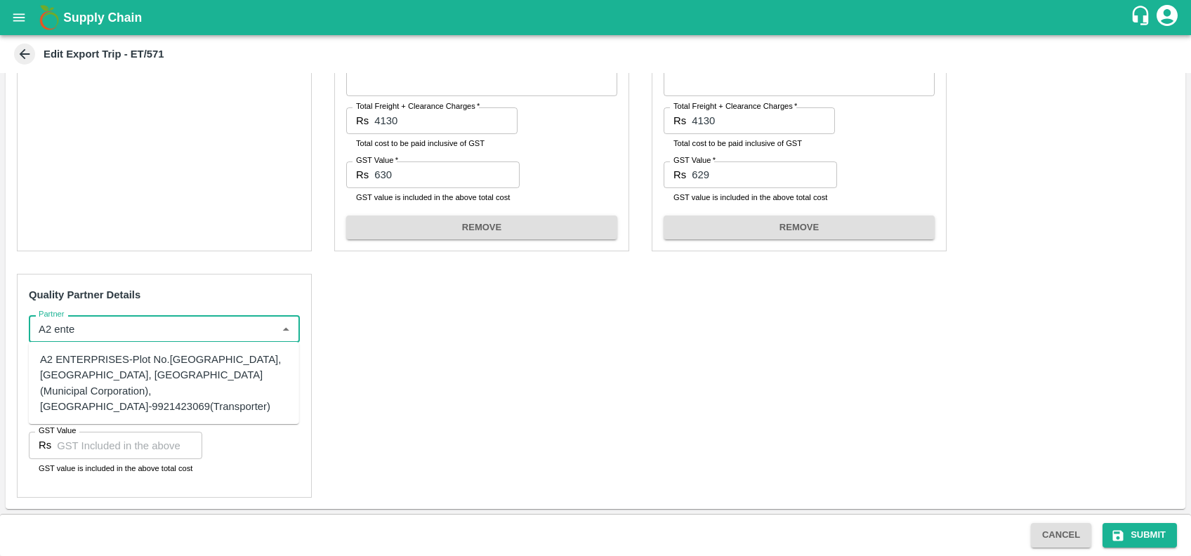
click at [89, 375] on div "A2 ENTERPRISES-Plot No.[GEOGRAPHIC_DATA], [GEOGRAPHIC_DATA], [GEOGRAPHIC_DATA] …" at bounding box center [164, 383] width 248 height 62
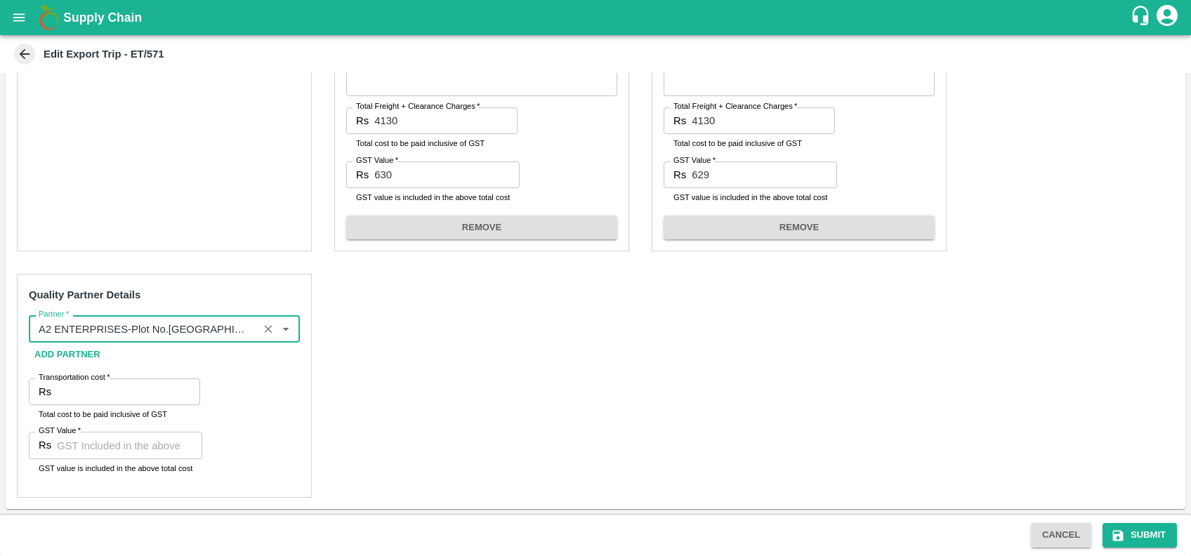
type input "A2 ENTERPRISES-Plot No.[GEOGRAPHIC_DATA], [GEOGRAPHIC_DATA], [GEOGRAPHIC_DATA] …"
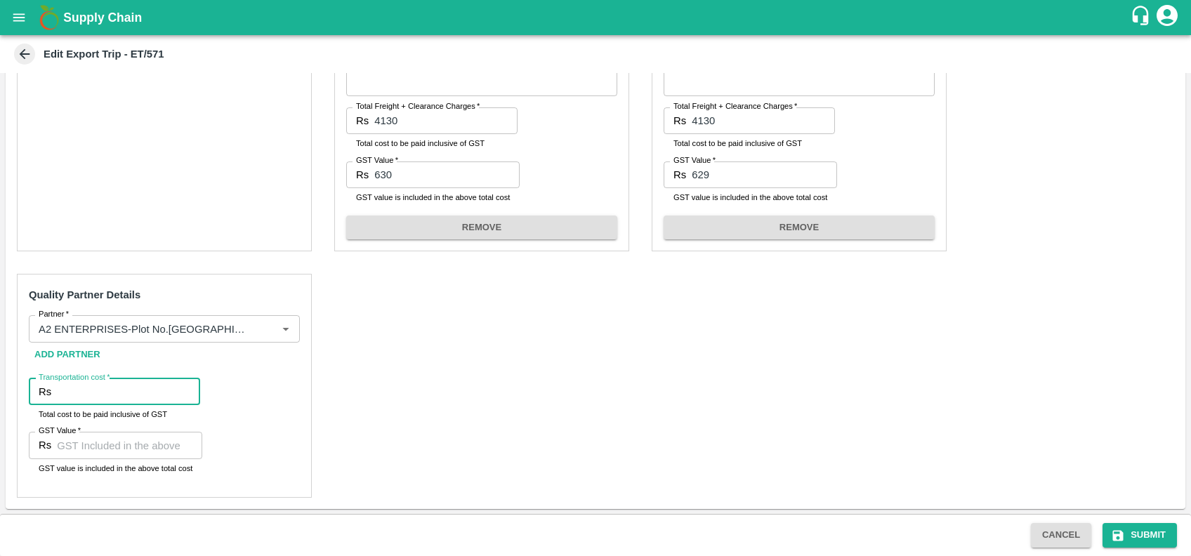
click at [95, 389] on input "Transportation cost   *" at bounding box center [128, 391] width 143 height 27
type input "2100"
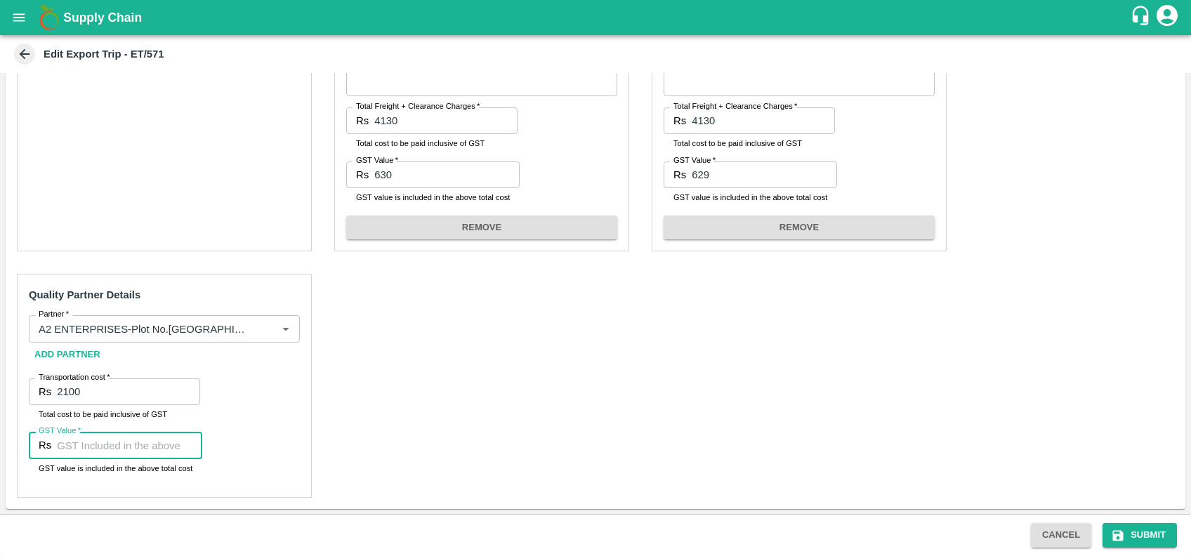
click at [119, 447] on input "GST Value   *" at bounding box center [129, 445] width 145 height 27
type input "00"
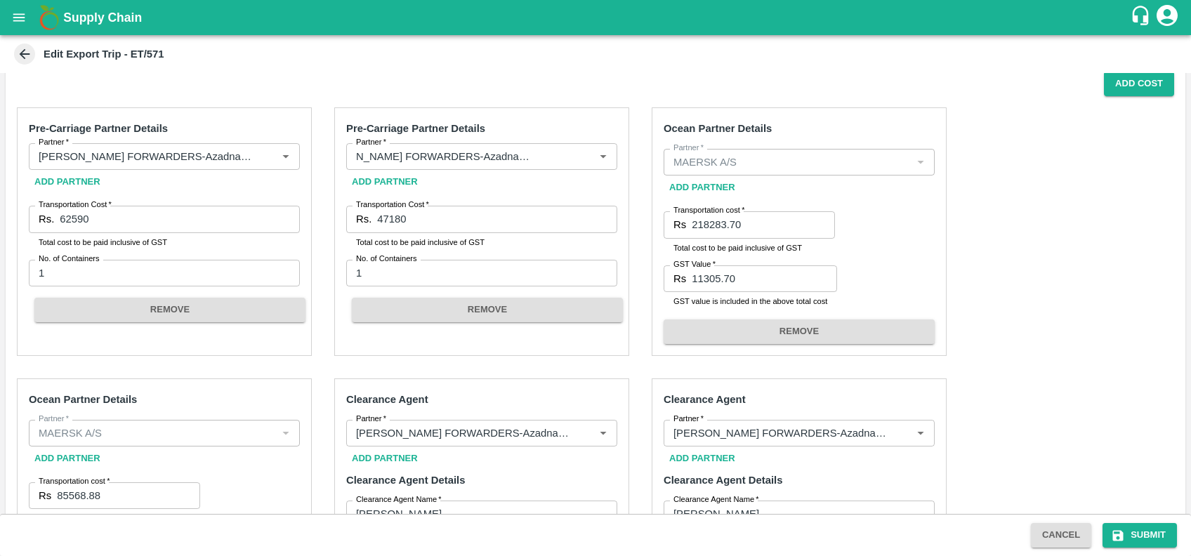
scroll to position [236, 0]
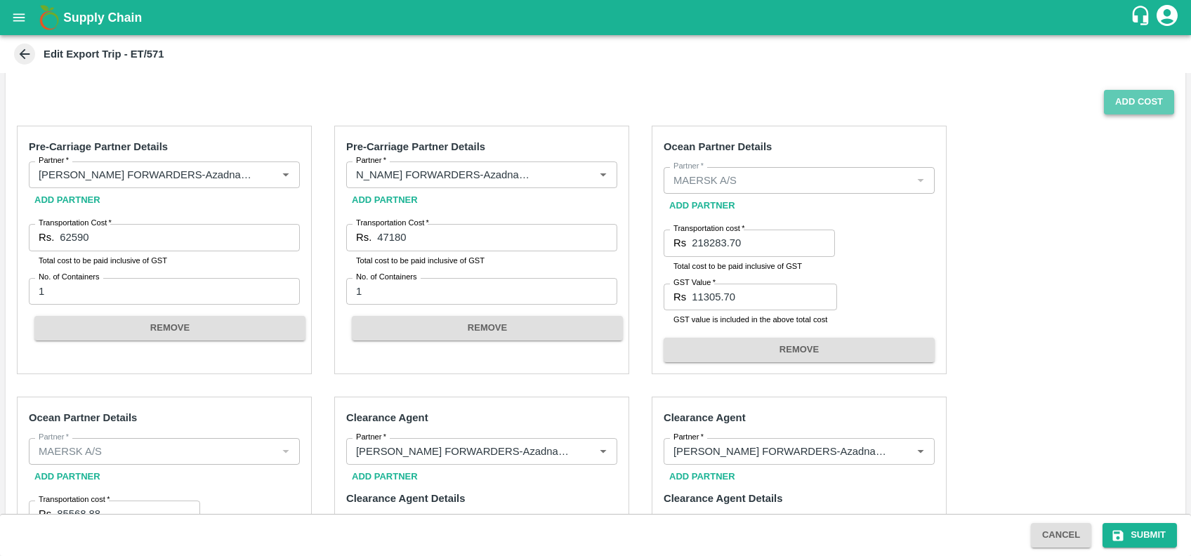
click at [1110, 106] on button "Add Cost" at bounding box center [1138, 102] width 70 height 25
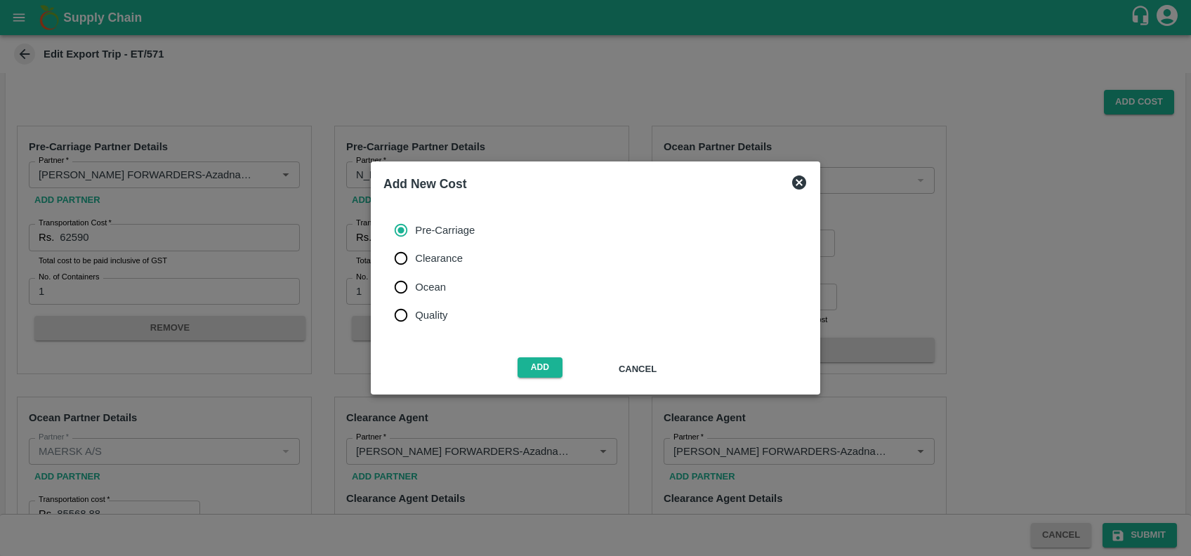
click at [410, 309] on input "Quality" at bounding box center [401, 315] width 28 height 28
radio input "true"
click at [526, 373] on button "Add" at bounding box center [539, 367] width 45 height 20
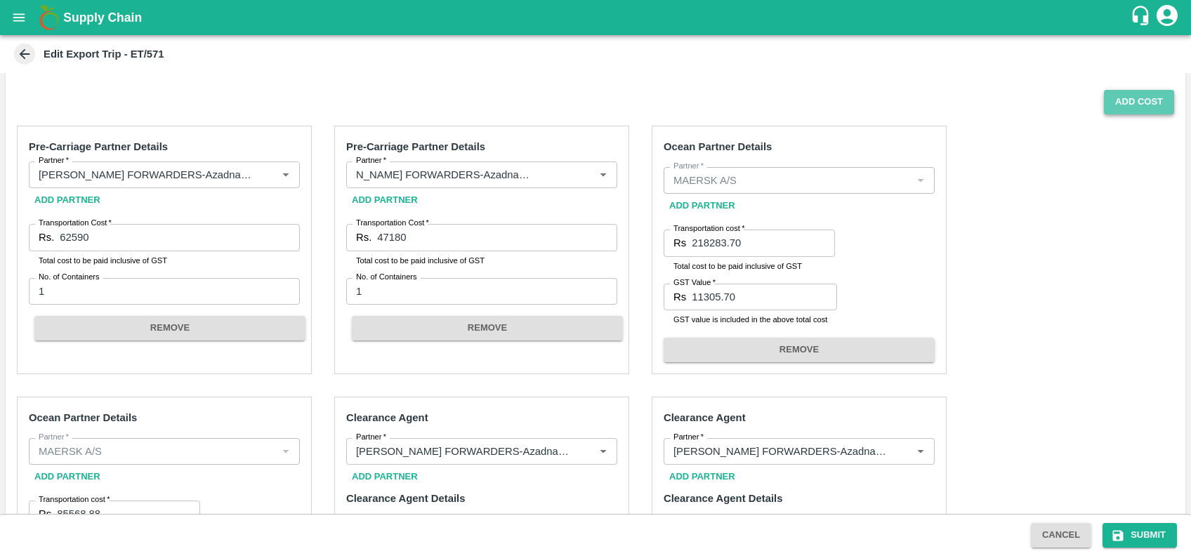
click at [1118, 98] on button "Add Cost" at bounding box center [1138, 102] width 70 height 25
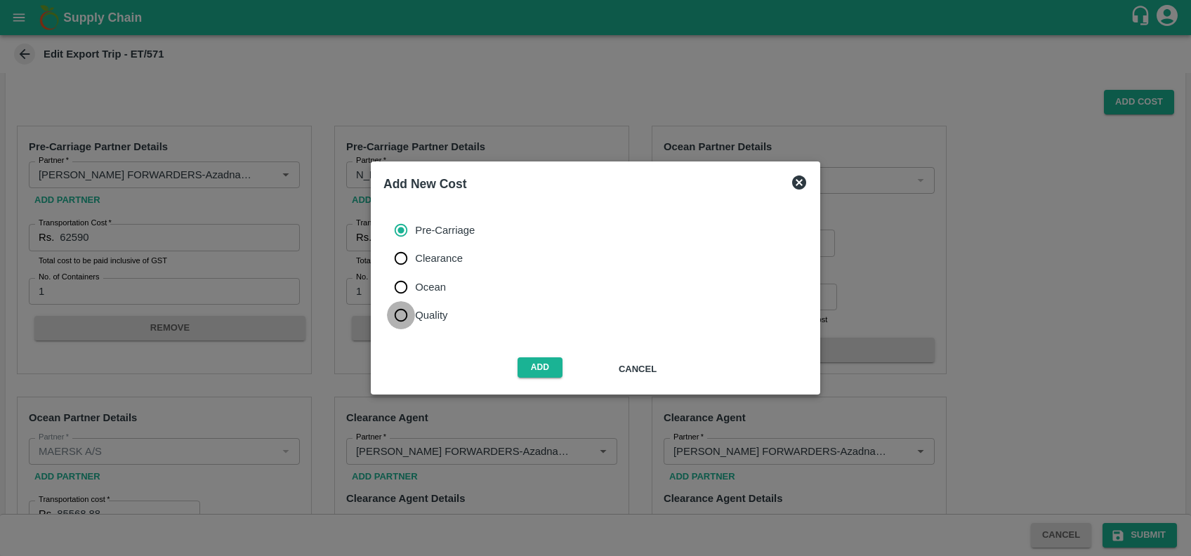
click at [391, 312] on input "Quality" at bounding box center [401, 315] width 28 height 28
radio input "true"
click at [520, 365] on button "Add" at bounding box center [539, 367] width 45 height 20
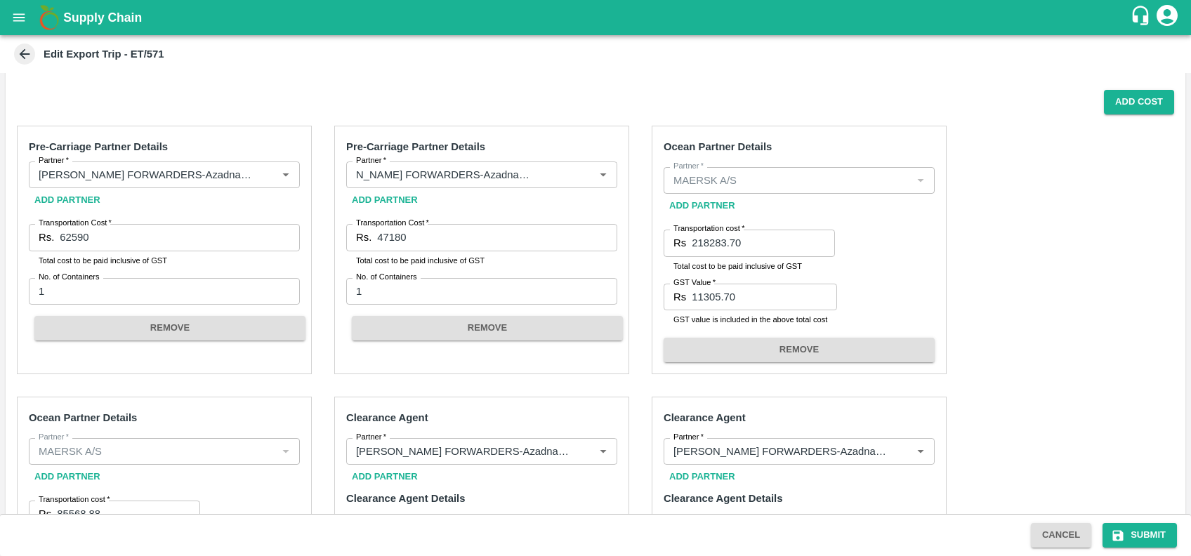
scroll to position [854, 0]
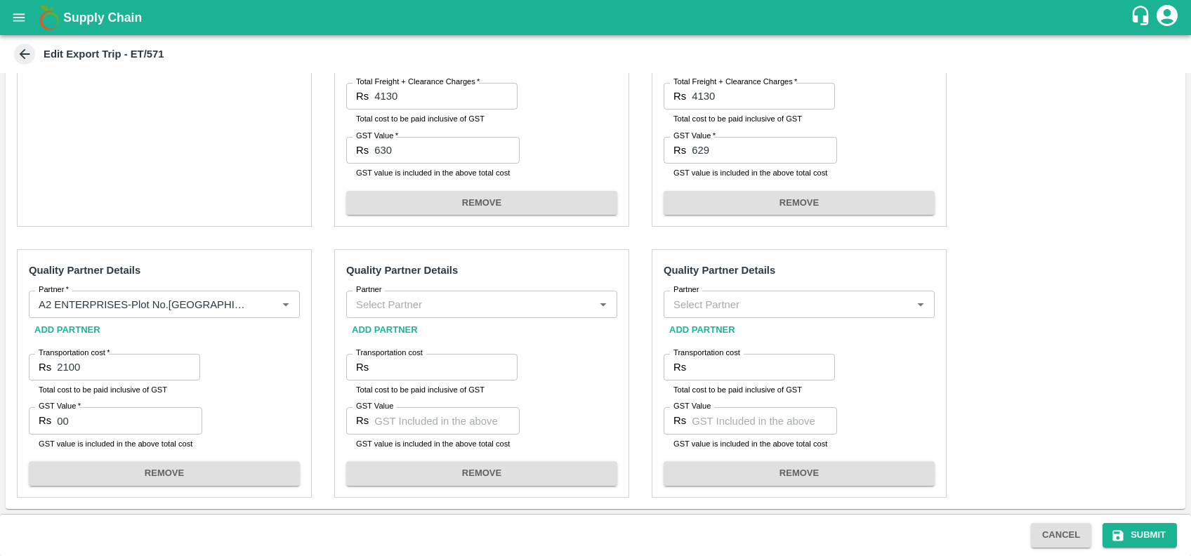
click at [447, 292] on div "Partner" at bounding box center [481, 304] width 271 height 27
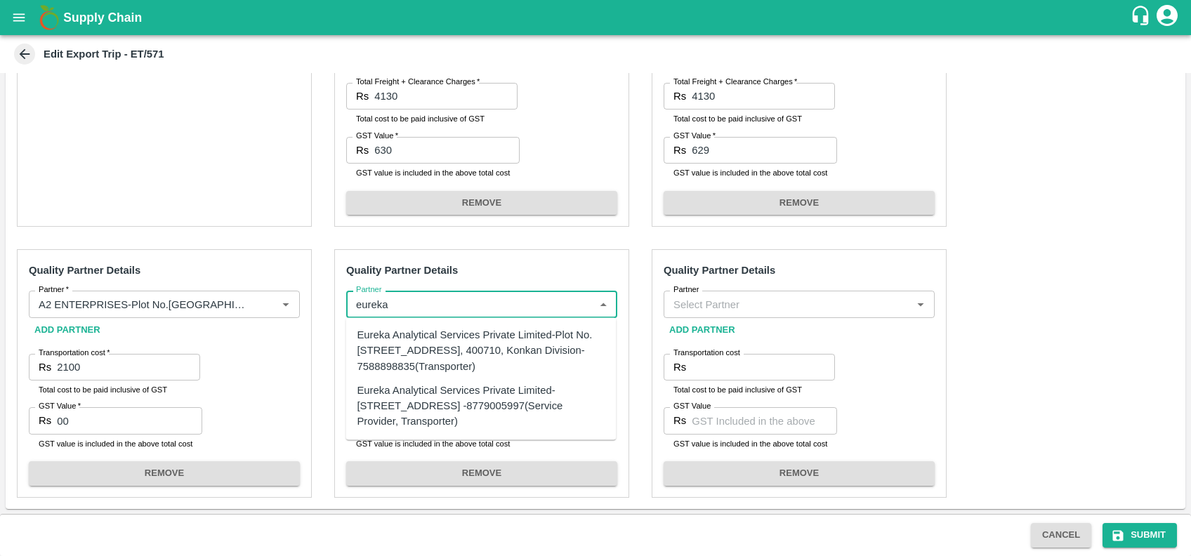
click at [444, 343] on div "Eureka Analytical Services Private Limited-Plot No. [STREET_ADDRESS], 400710, K…" at bounding box center [481, 350] width 248 height 47
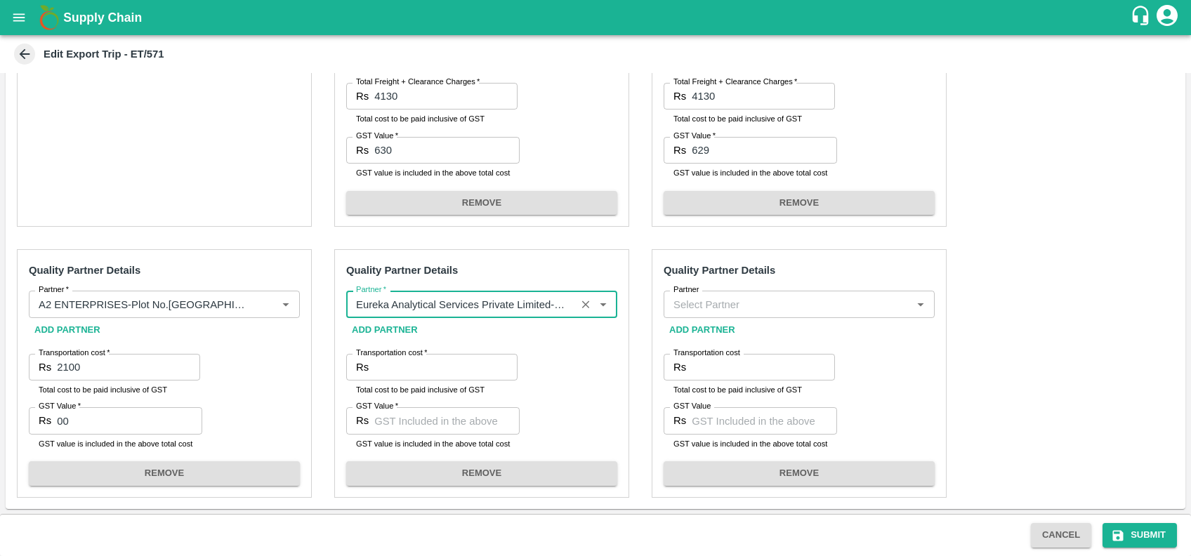
type input "Eureka Analytical Services Private Limited-Plot No. [STREET_ADDRESS], 400710, K…"
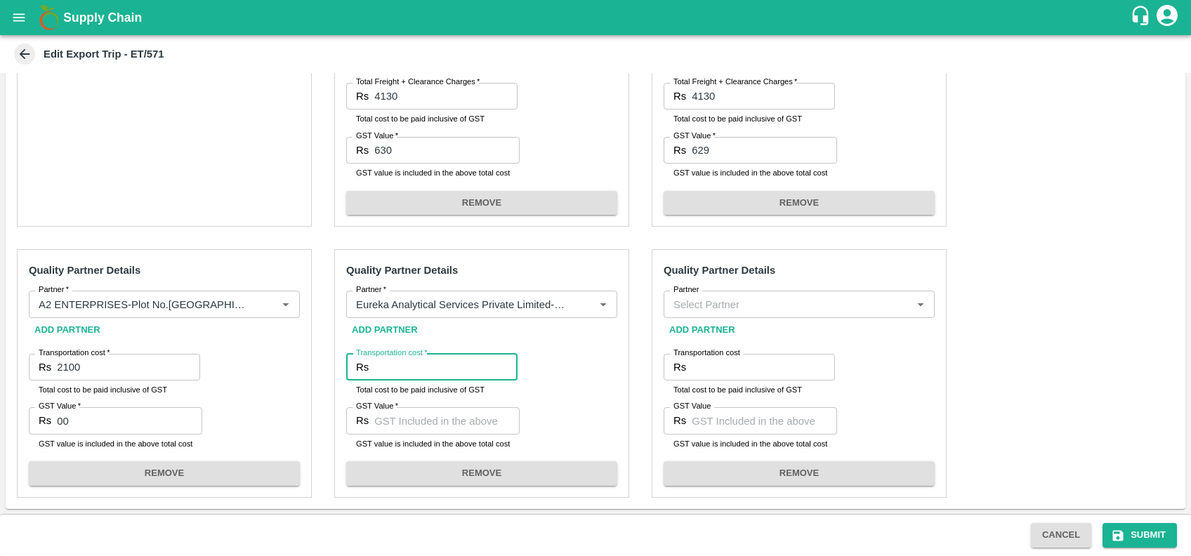
click at [431, 375] on input "Transportation cost   *" at bounding box center [445, 367] width 143 height 27
type input "3"
type input "4130"
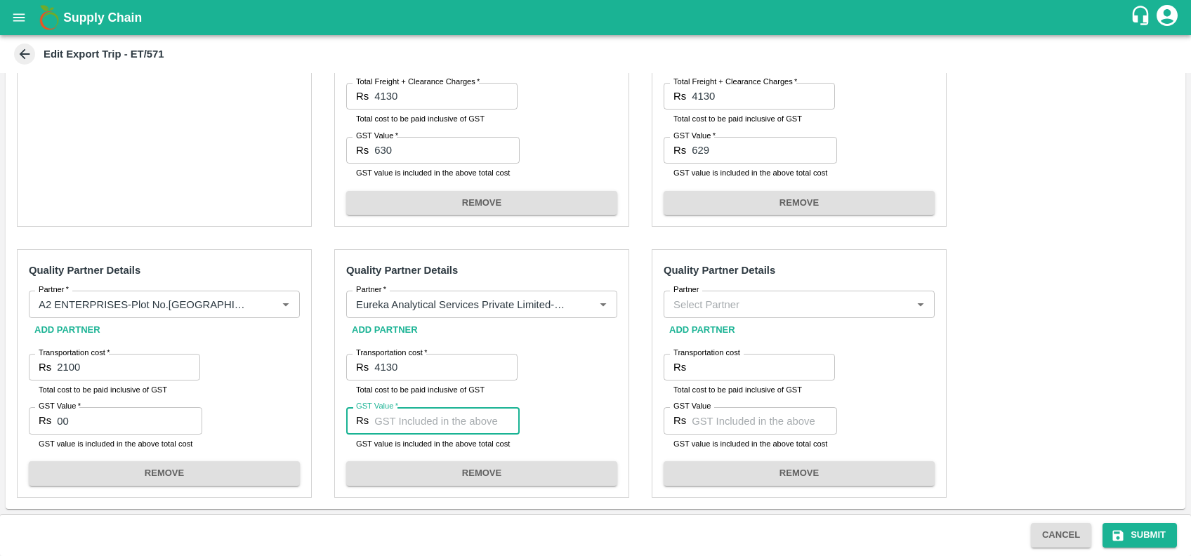
click at [412, 423] on input "GST Value   *" at bounding box center [446, 420] width 145 height 27
type input "630"
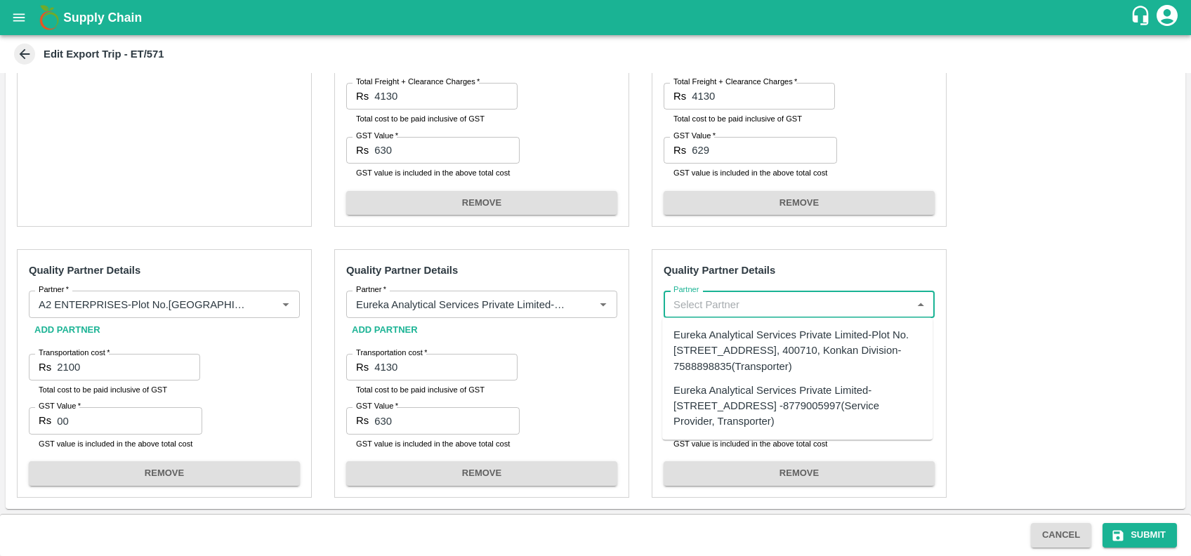
click at [707, 307] on input "Partner" at bounding box center [787, 304] width 239 height 18
click at [724, 353] on div "Eureka Analytical Services Private Limited-Plot No. [STREET_ADDRESS], 400710, K…" at bounding box center [797, 350] width 248 height 47
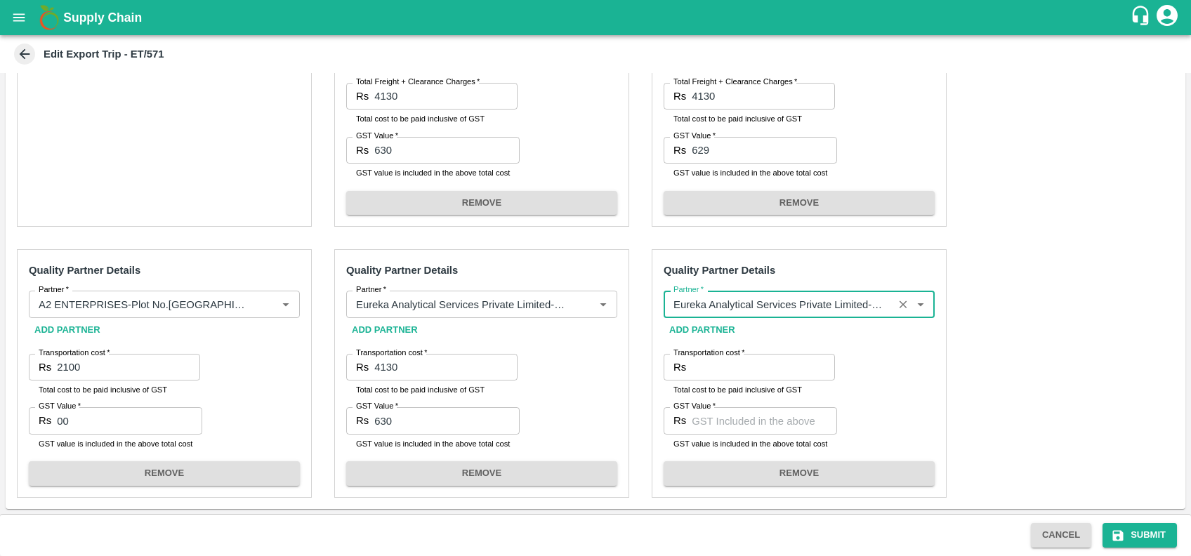
type input "Eureka Analytical Services Private Limited-Plot No. [STREET_ADDRESS], 400710, K…"
click at [726, 357] on label "Transportation cost   *" at bounding box center [708, 352] width 71 height 11
click at [726, 357] on input "Transportation cost   *" at bounding box center [762, 367] width 143 height 27
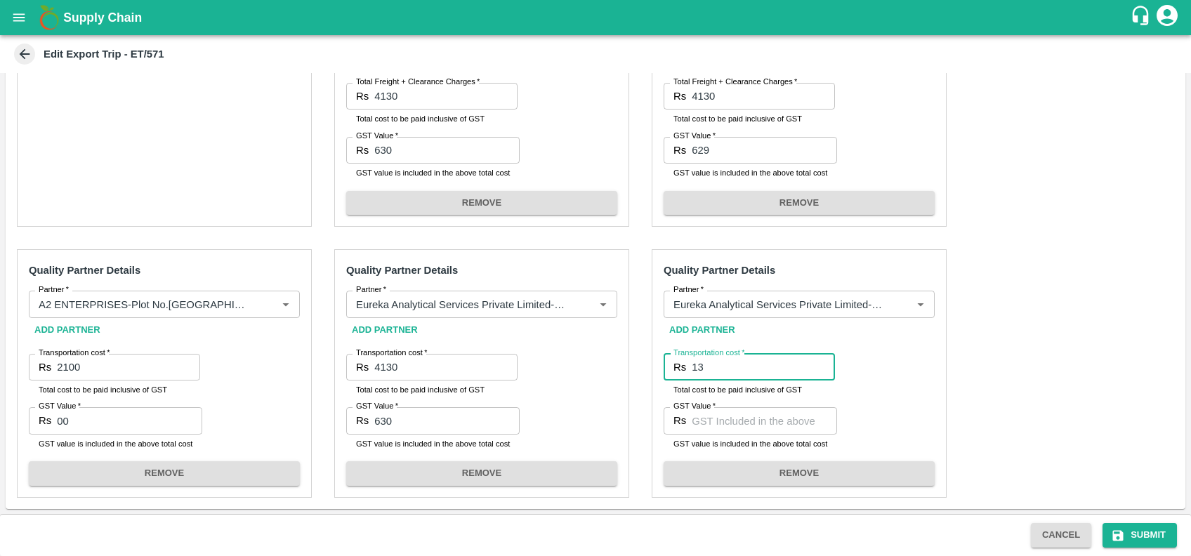
type input "1"
type input "4130"
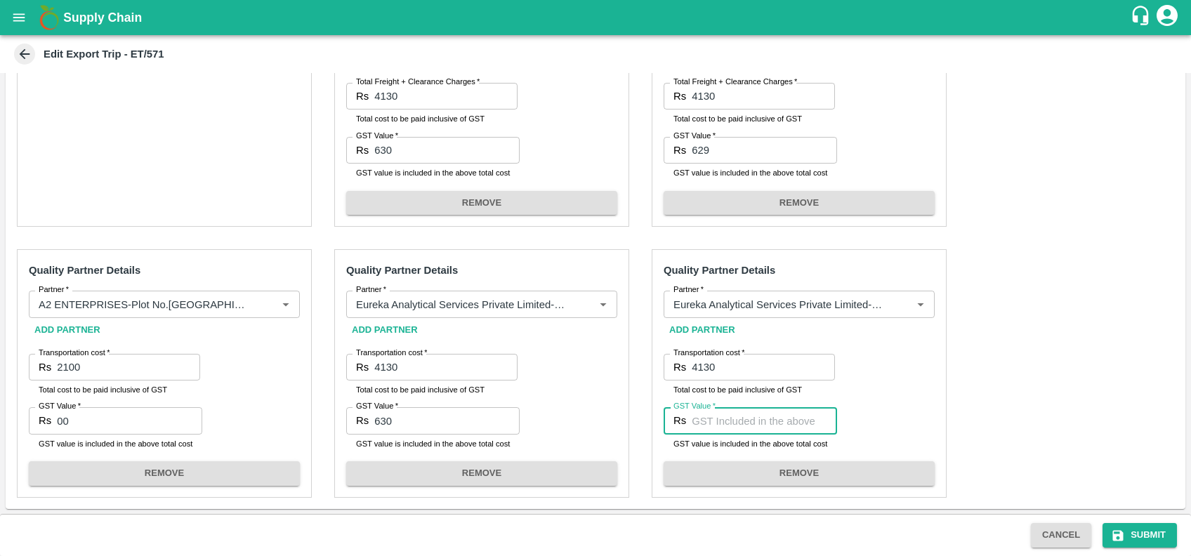
click at [738, 423] on input "GST Value   *" at bounding box center [763, 420] width 145 height 27
type input "630"
click at [1152, 533] on button "Submit" at bounding box center [1139, 535] width 74 height 25
